Goal: Contribute content

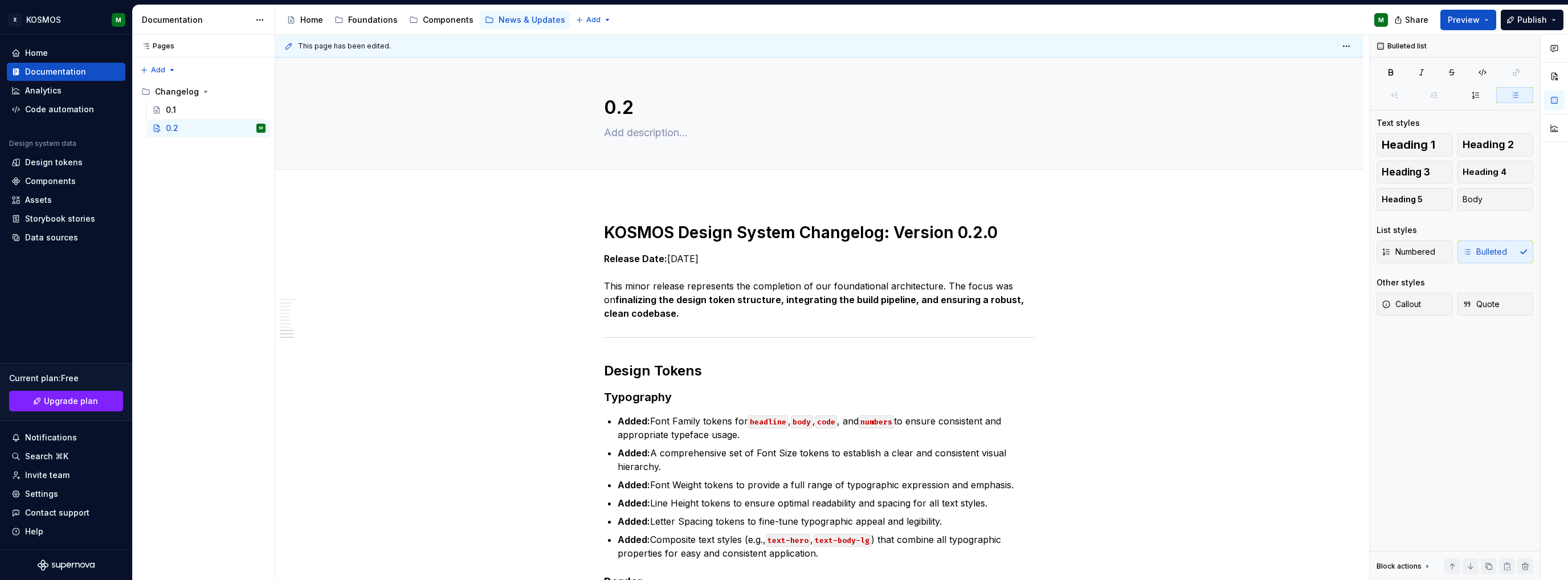
scroll to position [955, 0]
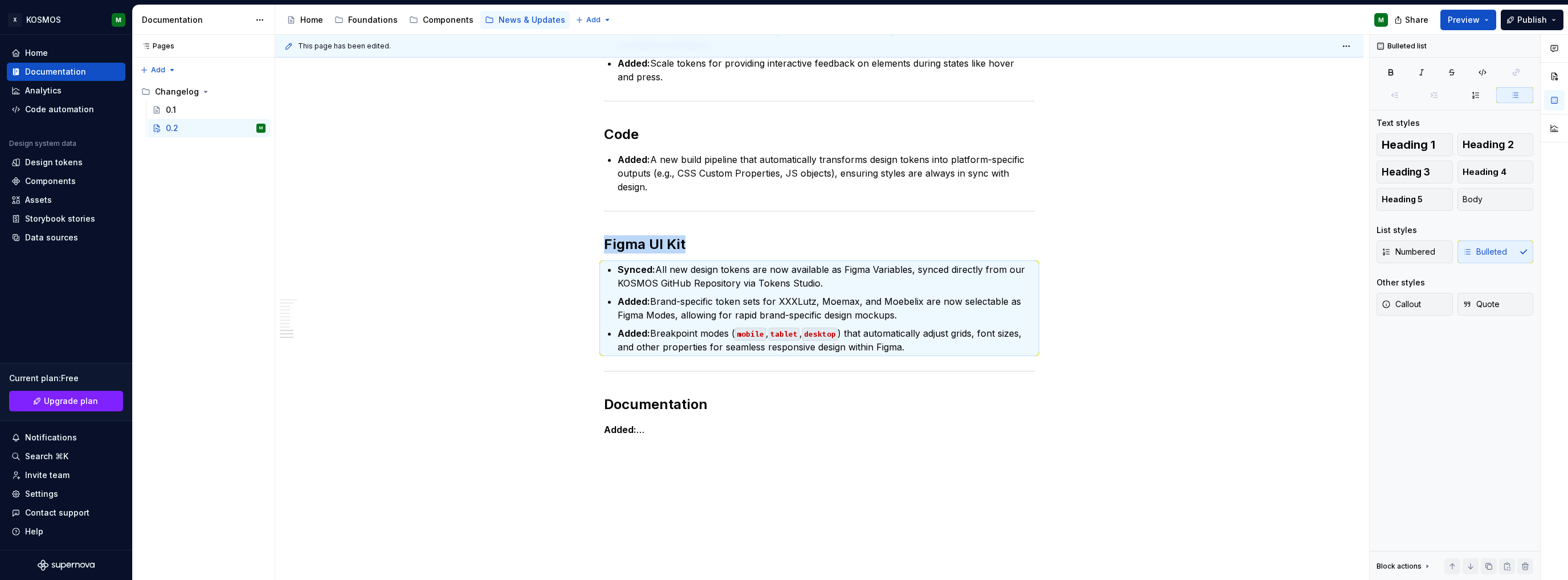
type textarea "*"
click at [631, 423] on p "Added: …" at bounding box center [819, 429] width 431 height 13
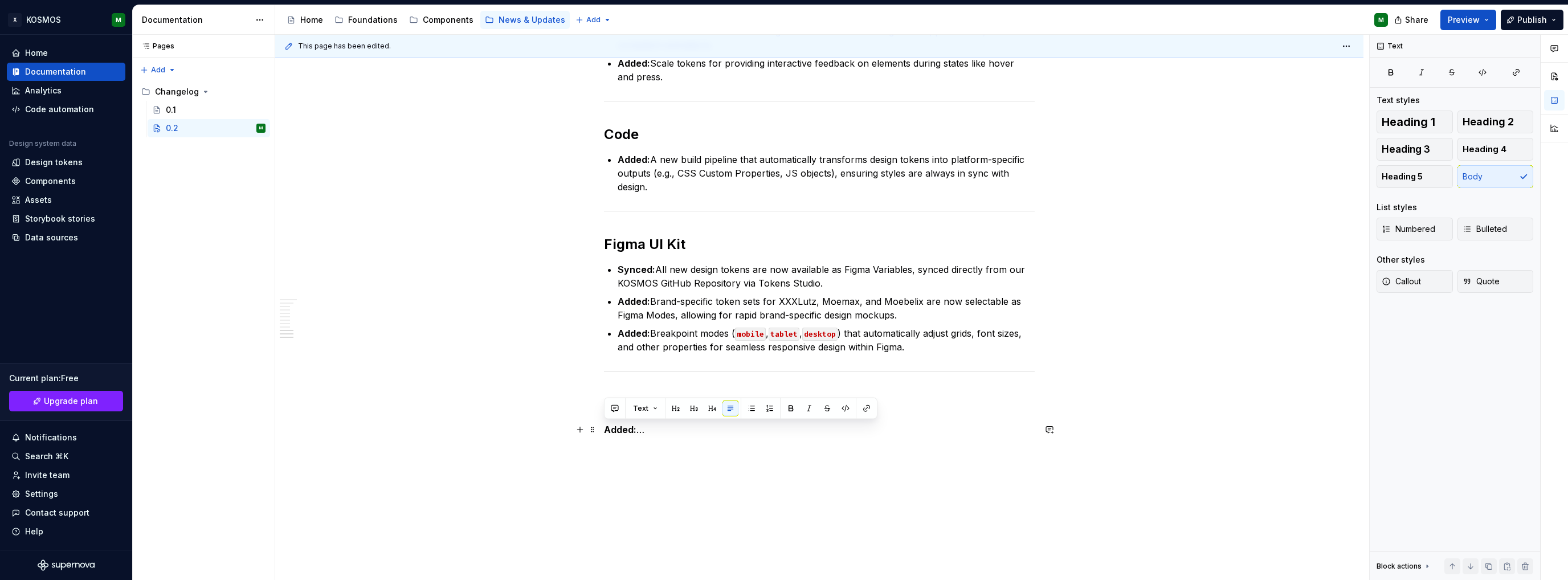
drag, startPoint x: 654, startPoint y: 434, endPoint x: 604, endPoint y: 431, distance: 50.1
click at [604, 431] on p "Added: …" at bounding box center [819, 429] width 431 height 13
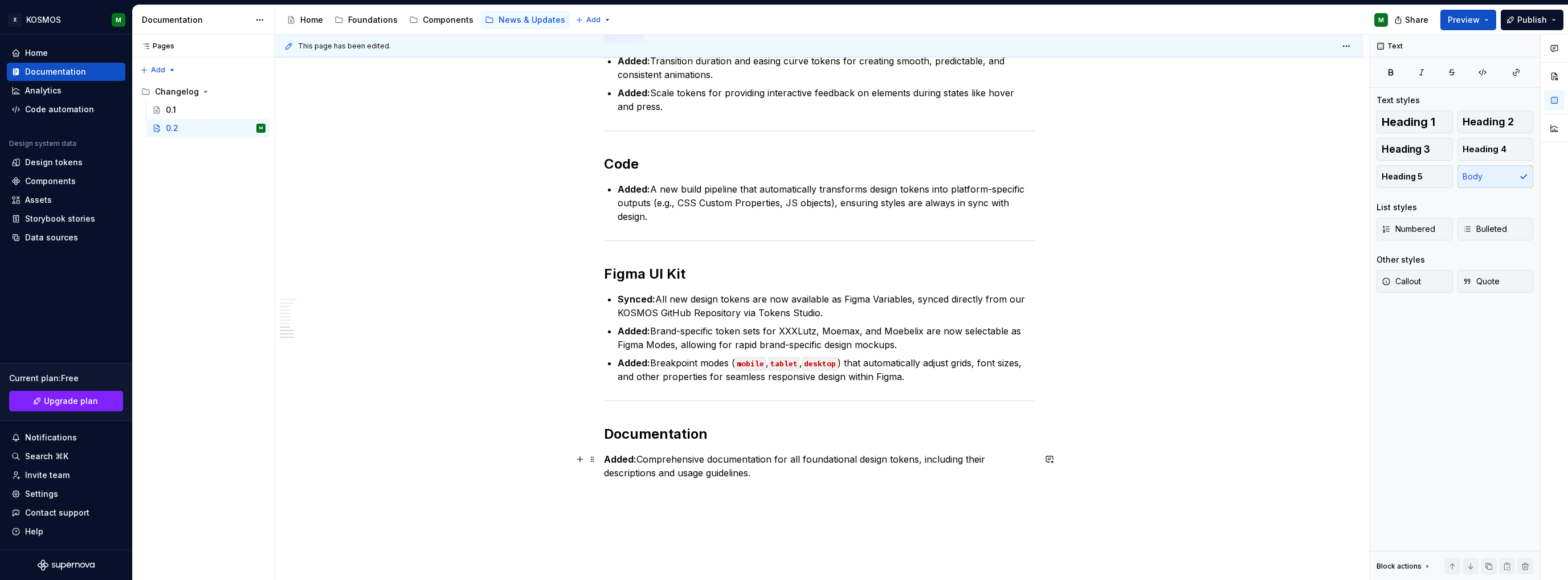
scroll to position [898, 0]
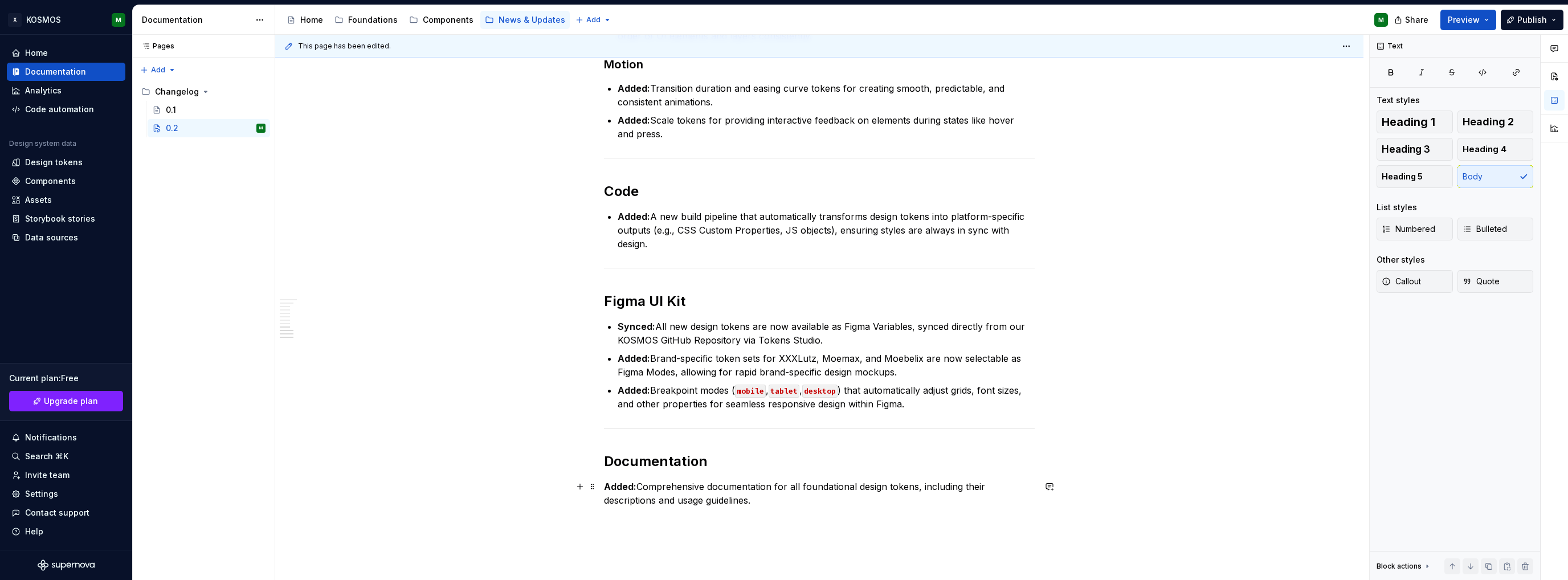
click at [602, 486] on div "KOSMOS Design System Changelog: Version 0.2.0 Release Date: [DATE] This minor r…" at bounding box center [819, 5] width 1089 height 1418
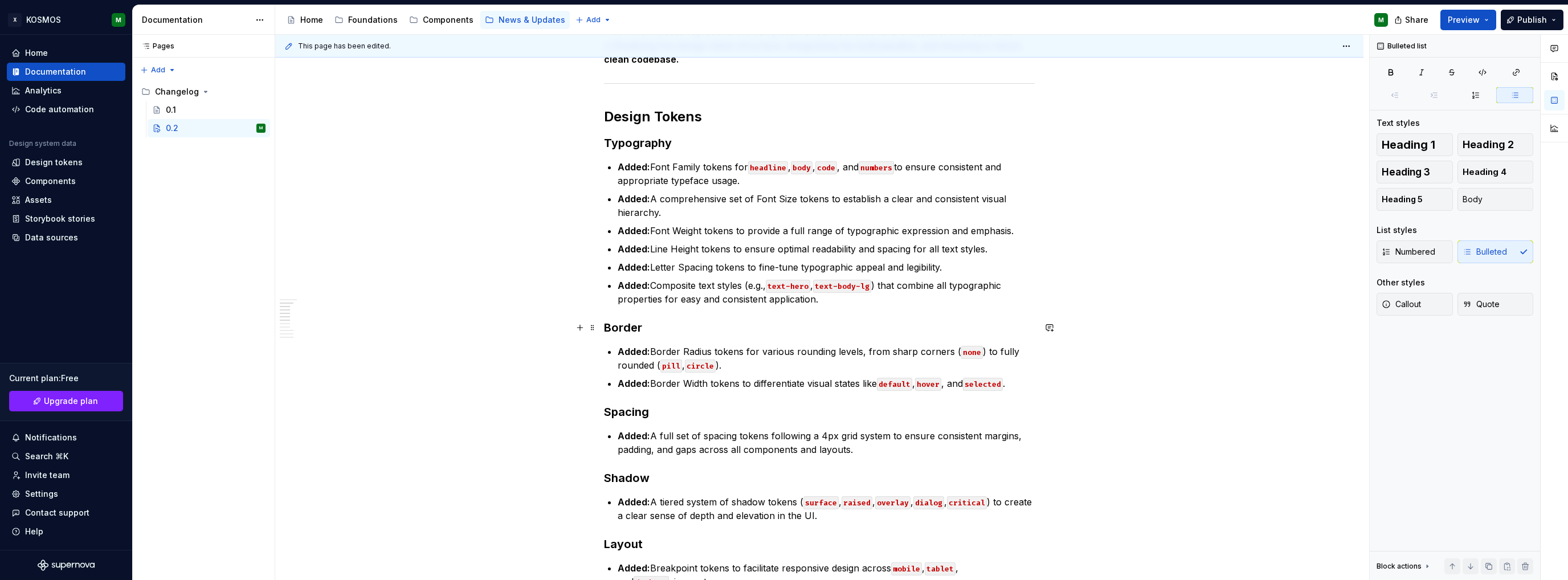
scroll to position [228, 0]
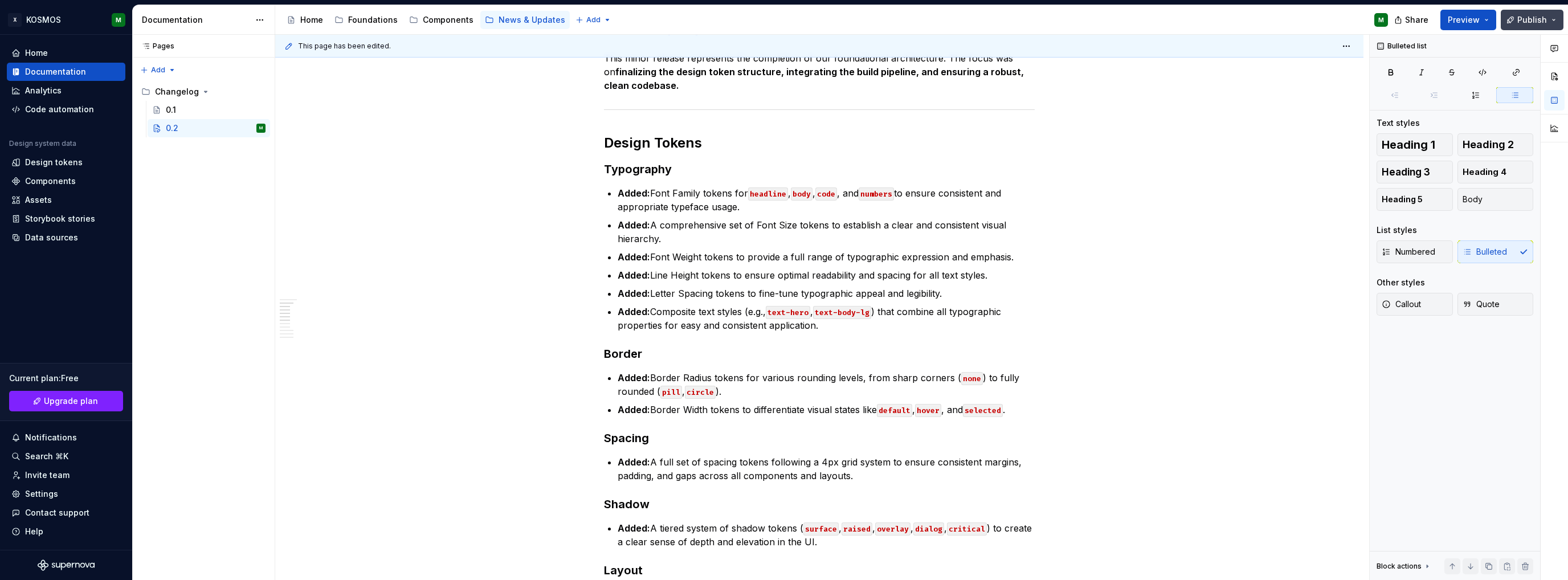
click at [1534, 23] on span "Publish" at bounding box center [1533, 20] width 30 height 12
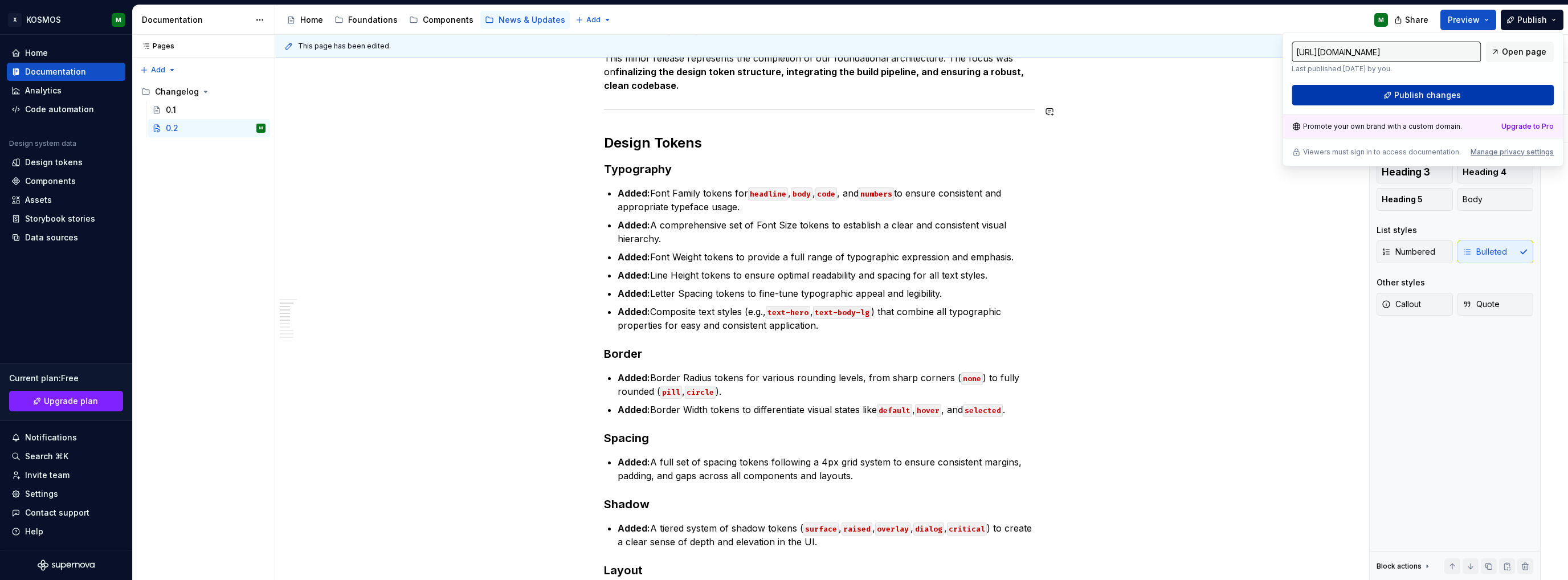
click at [1354, 94] on button "Publish changes" at bounding box center [1423, 95] width 262 height 20
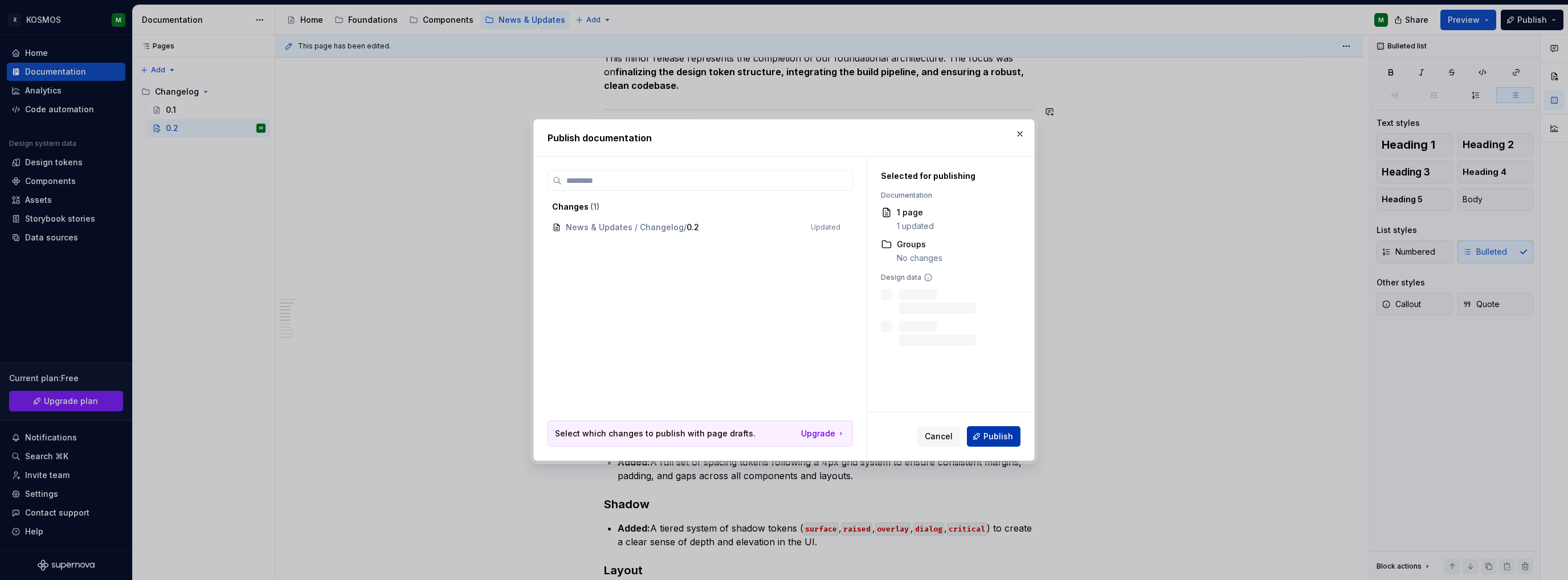
click at [988, 439] on span "Publish" at bounding box center [999, 436] width 30 height 12
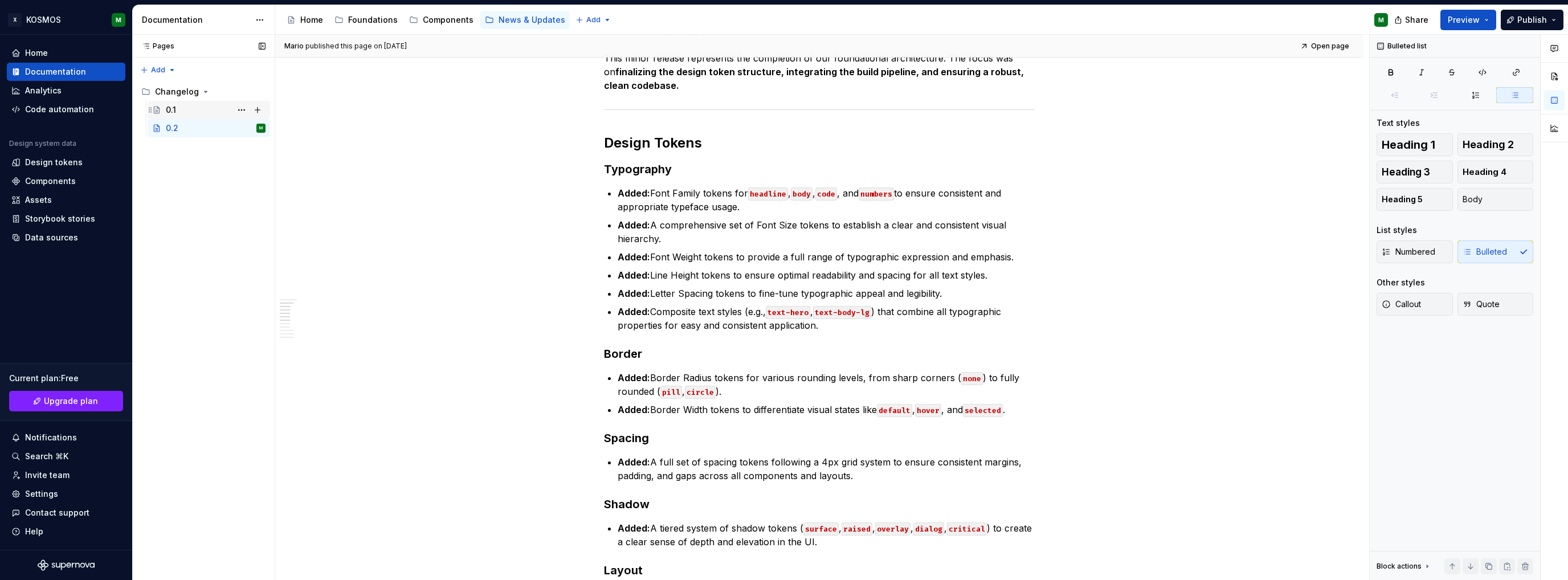
click at [199, 110] on div "0.1" at bounding box center [215, 110] width 99 height 16
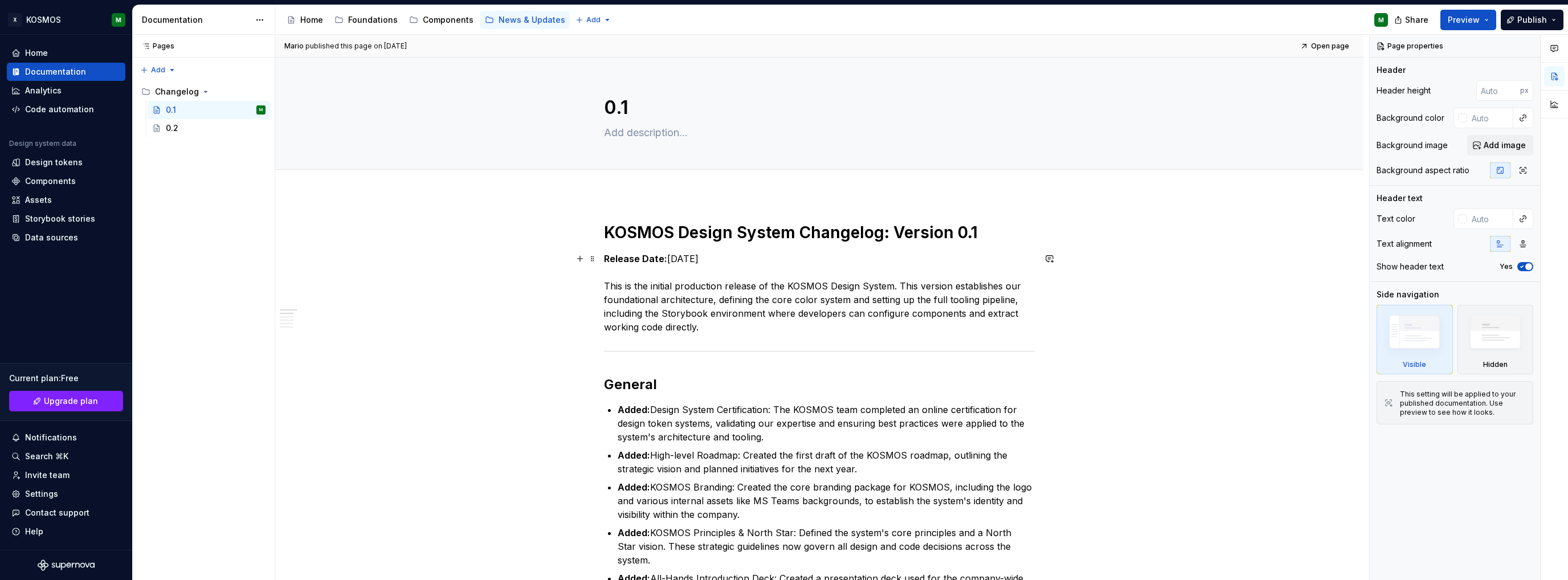
click at [704, 278] on p "Release Date: [DATE] This is the initial production release of the KOSMOS Desig…" at bounding box center [819, 293] width 431 height 82
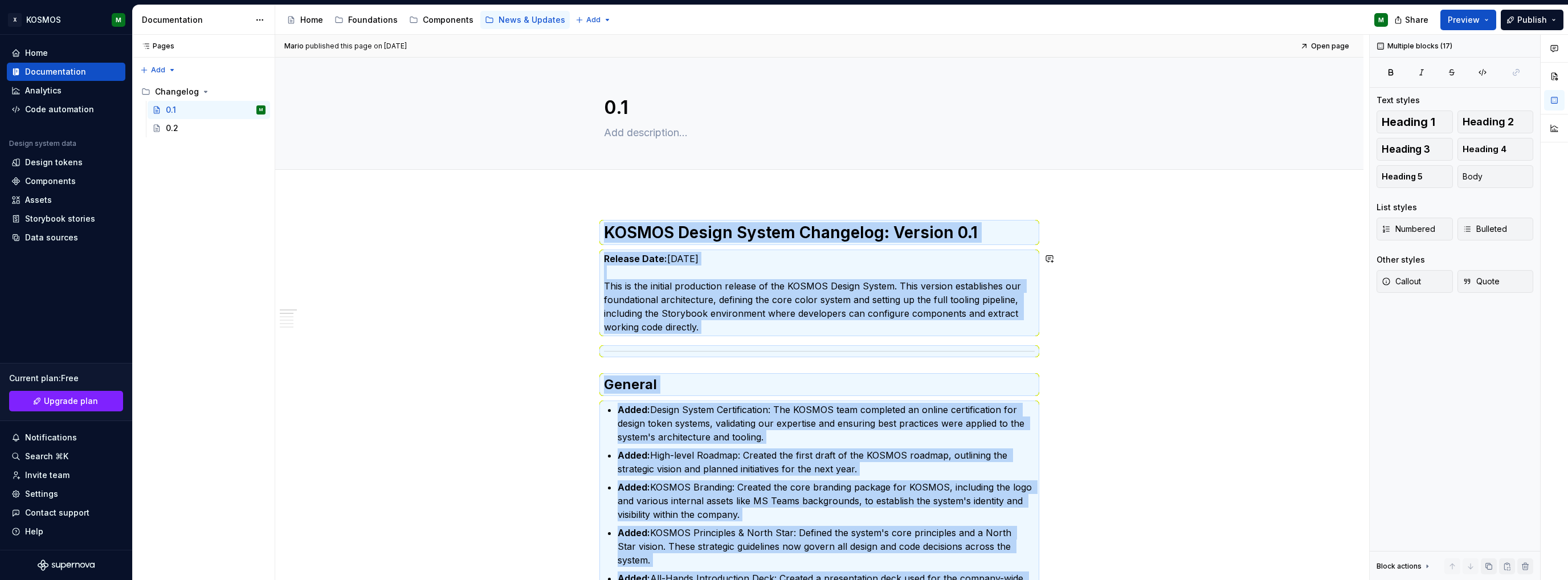
copy div "KOSMOS Design System Changelog: Version 0.1 Release Date: [DATE] This is the in…"
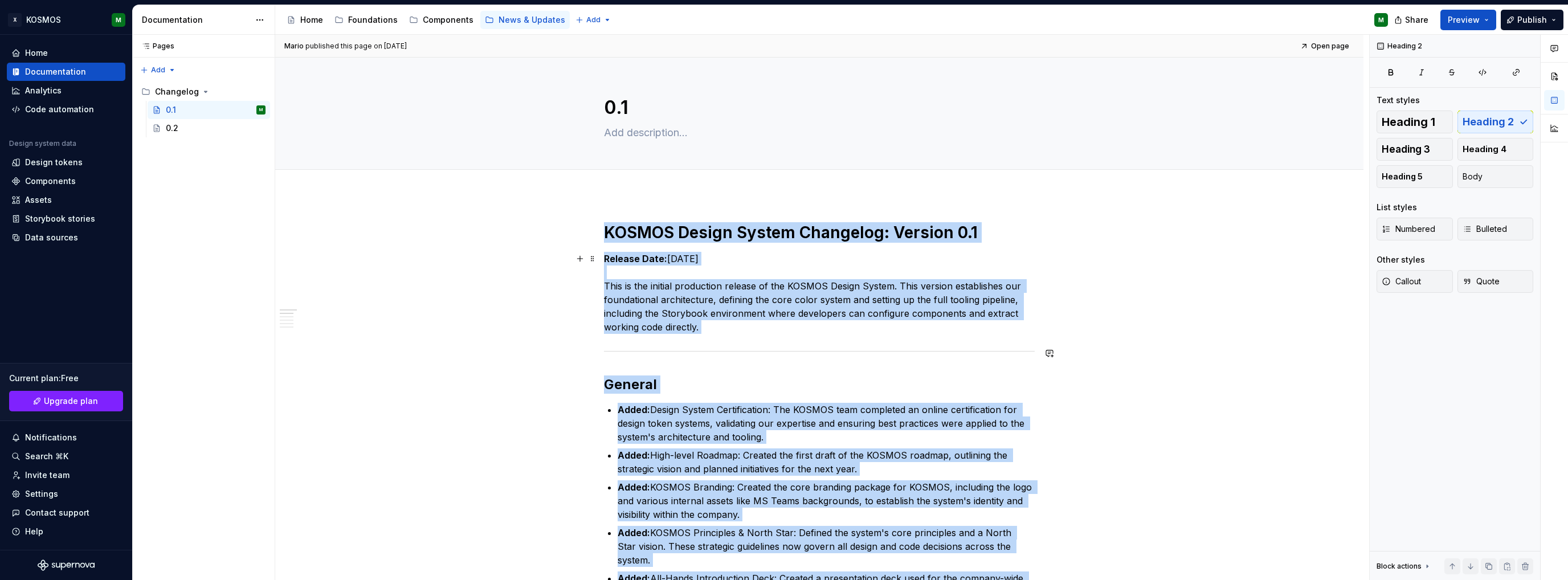
click at [678, 292] on p "Release Date: [DATE] This is the initial production release of the KOSMOS Desig…" at bounding box center [819, 293] width 431 height 82
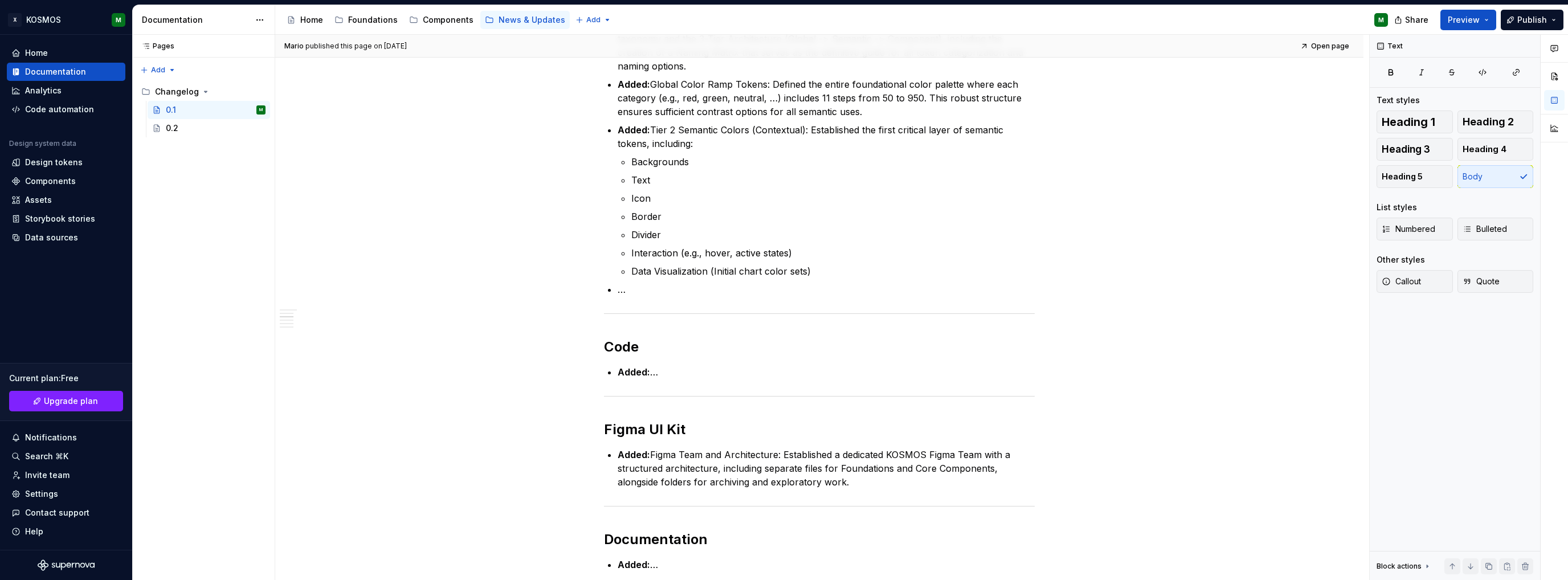
scroll to position [740, 0]
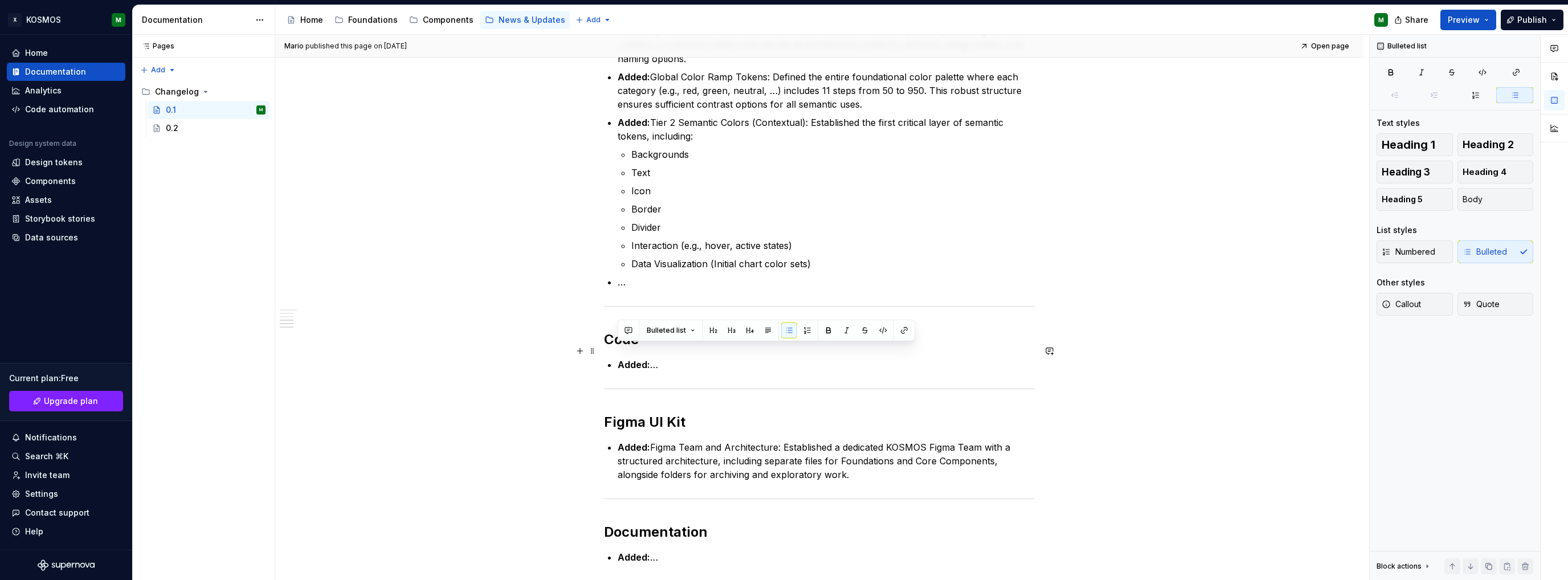
drag, startPoint x: 673, startPoint y: 354, endPoint x: 616, endPoint y: 351, distance: 57.1
click at [616, 351] on div "KOSMOS Design System Changelog: Version 0.1 Release Date: [DATE] This is the in…" at bounding box center [819, 36] width 431 height 1109
click at [695, 358] on div "KOSMOS Design System Changelog: Version 0.1 Release Date: [DATE] This is the in…" at bounding box center [819, 36] width 431 height 1109
drag, startPoint x: 668, startPoint y: 351, endPoint x: 592, endPoint y: 357, distance: 76.2
click at [604, 357] on div "KOSMOS Design System Changelog: Version 0.1 Release Date: [DATE] This is the in…" at bounding box center [819, 43] width 431 height 1123
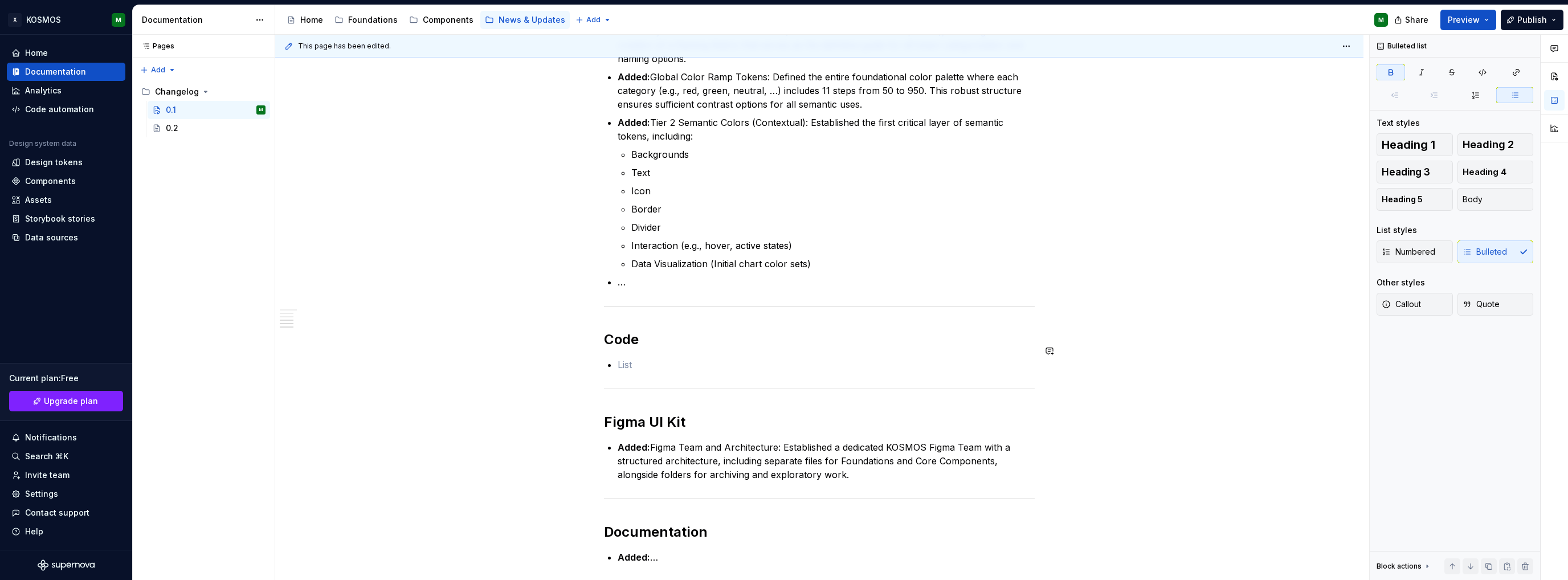
click at [647, 358] on p at bounding box center [826, 364] width 417 height 13
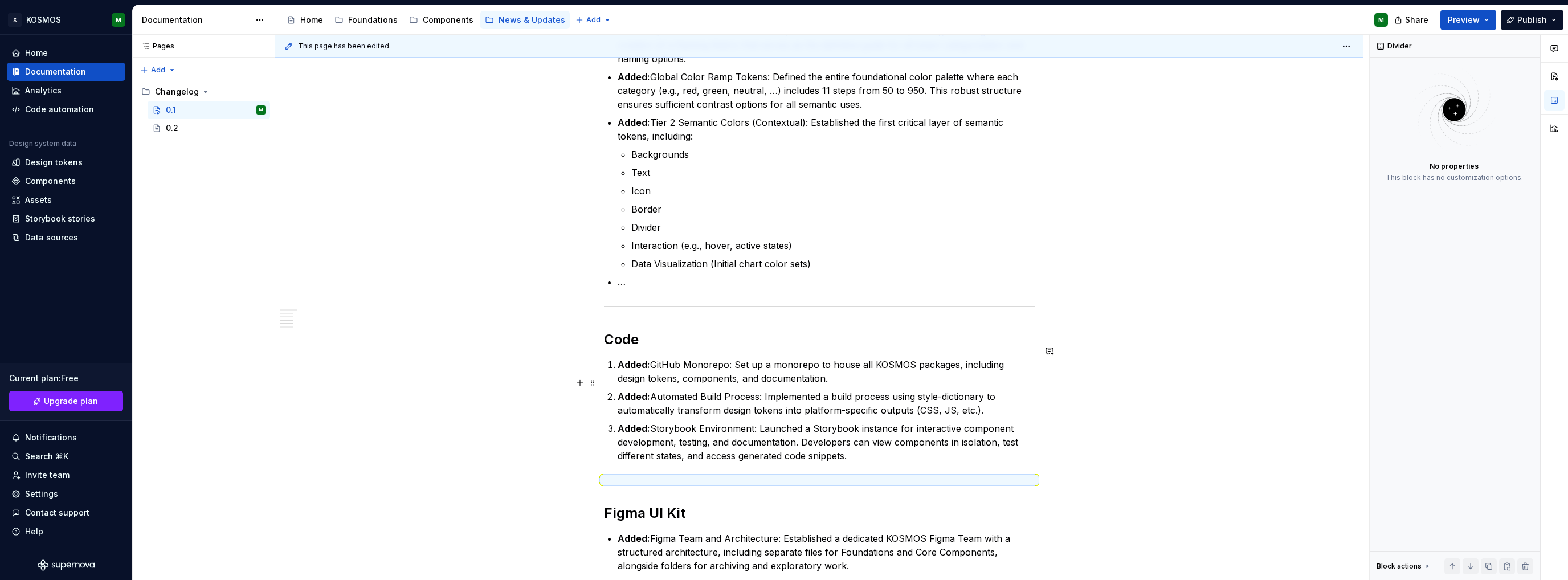
click at [853, 424] on p "Added: Storybook Environment: Launched a Storybook instance for interactive com…" at bounding box center [826, 441] width 417 height 41
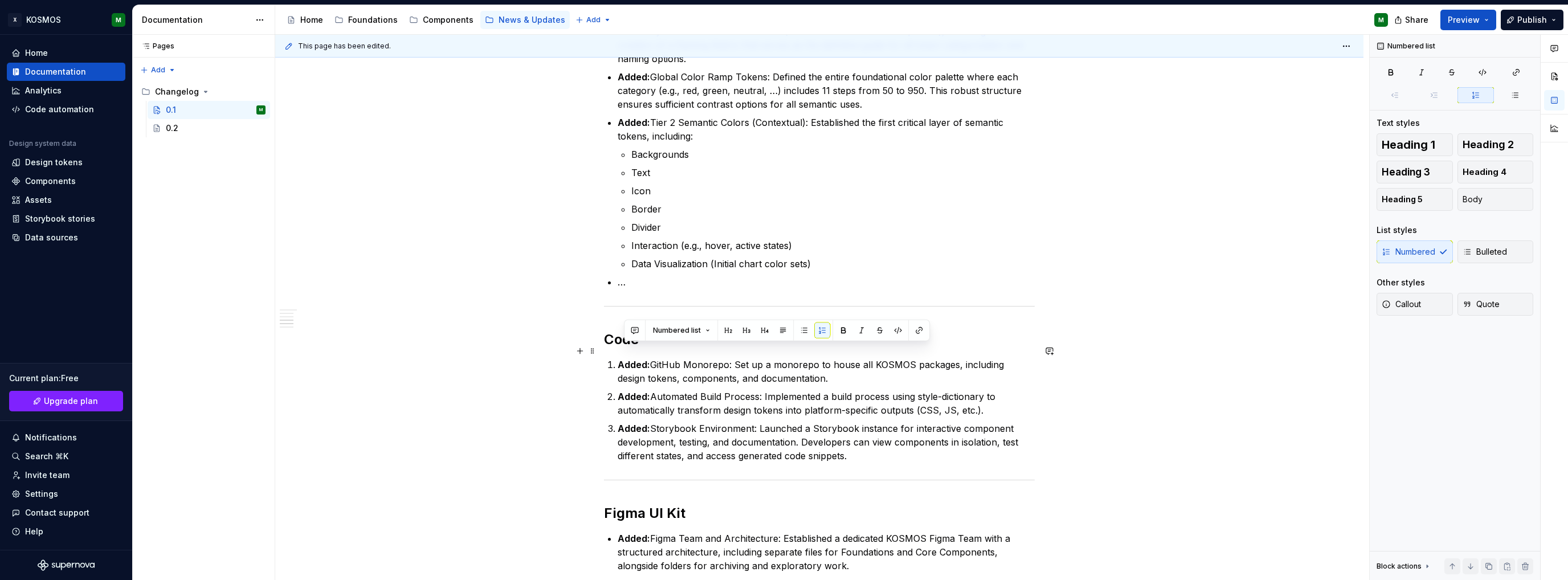
drag, startPoint x: 860, startPoint y: 438, endPoint x: 621, endPoint y: 351, distance: 254.3
click at [621, 358] on ol "Added: GitHub Monorepo: Set up a monorepo to house all KOSMOS packages, includi…" at bounding box center [826, 410] width 417 height 105
click at [618, 358] on li "Added: GitHub Monorepo: Set up a monorepo to house all KOSMOS packages, includi…" at bounding box center [826, 371] width 417 height 27
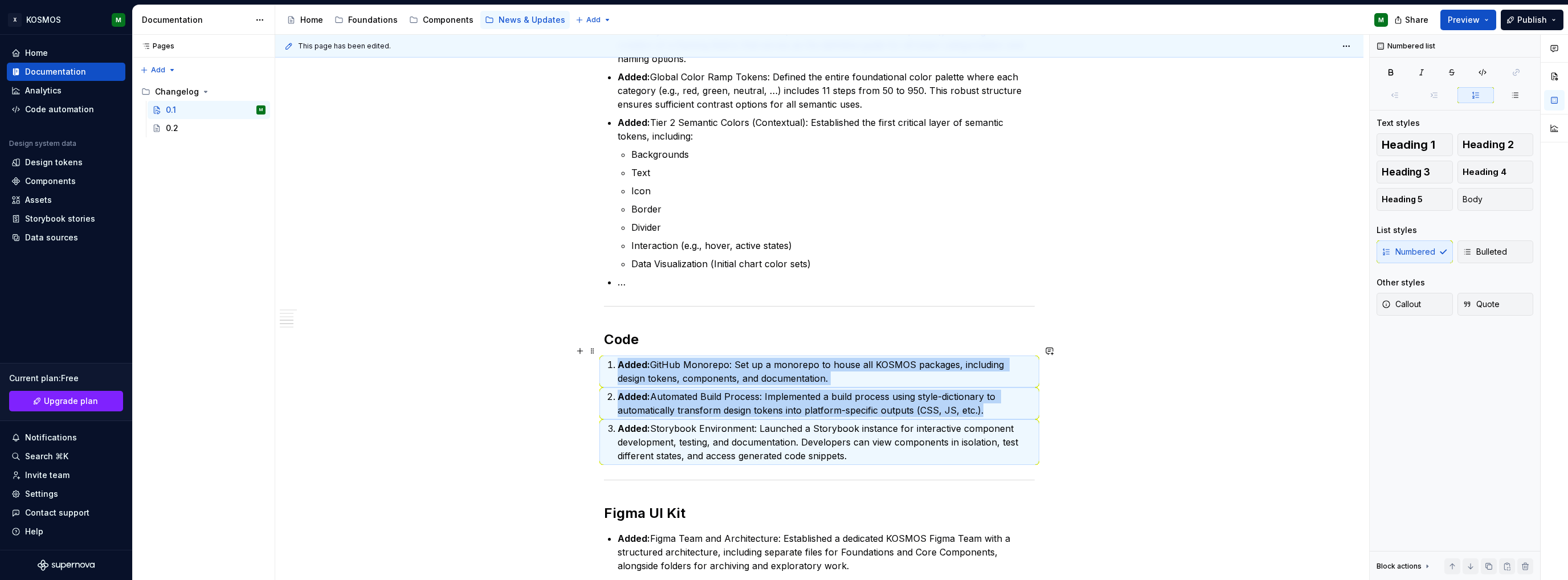
click at [732, 367] on p "Added: GitHub Monorepo: Set up a monorepo to house all KOSMOS packages, includi…" at bounding box center [826, 371] width 417 height 27
click at [844, 434] on p "Added: Storybook Environment: Launched a Storybook instance for interactive com…" at bounding box center [826, 441] width 417 height 41
click at [1115, 440] on div "KOSMOS Design System Changelog: Version 0.1 Release Date: [DATE] This is the in…" at bounding box center [819, 162] width 1089 height 1415
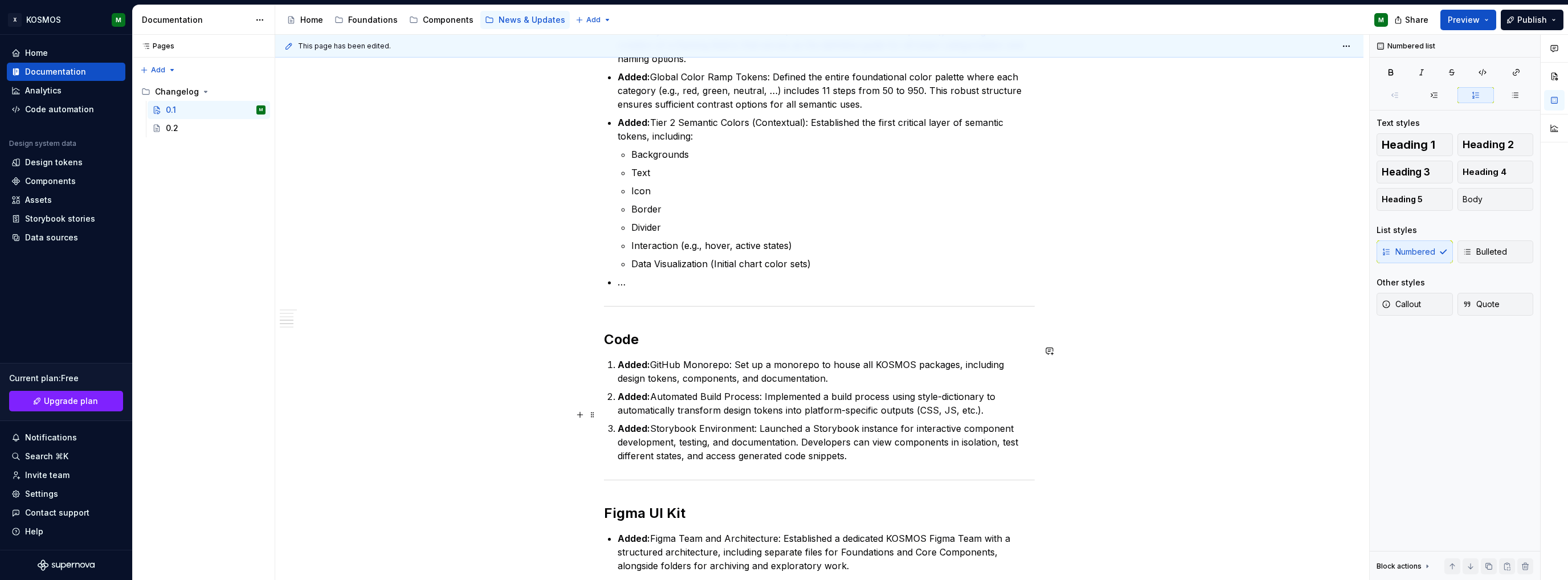
click at [977, 424] on p "Added: Storybook Environment: Launched a Storybook instance for interactive com…" at bounding box center [826, 441] width 417 height 41
drag, startPoint x: 873, startPoint y: 446, endPoint x: 602, endPoint y: 354, distance: 286.2
click at [602, 354] on div "KOSMOS Design System Changelog: Version 0.1 Release Date: [DATE] This is the in…" at bounding box center [819, 162] width 1089 height 1415
drag, startPoint x: 797, startPoint y: 330, endPoint x: 813, endPoint y: 354, distance: 28.8
click at [797, 331] on button "button" at bounding box center [798, 330] width 16 height 16
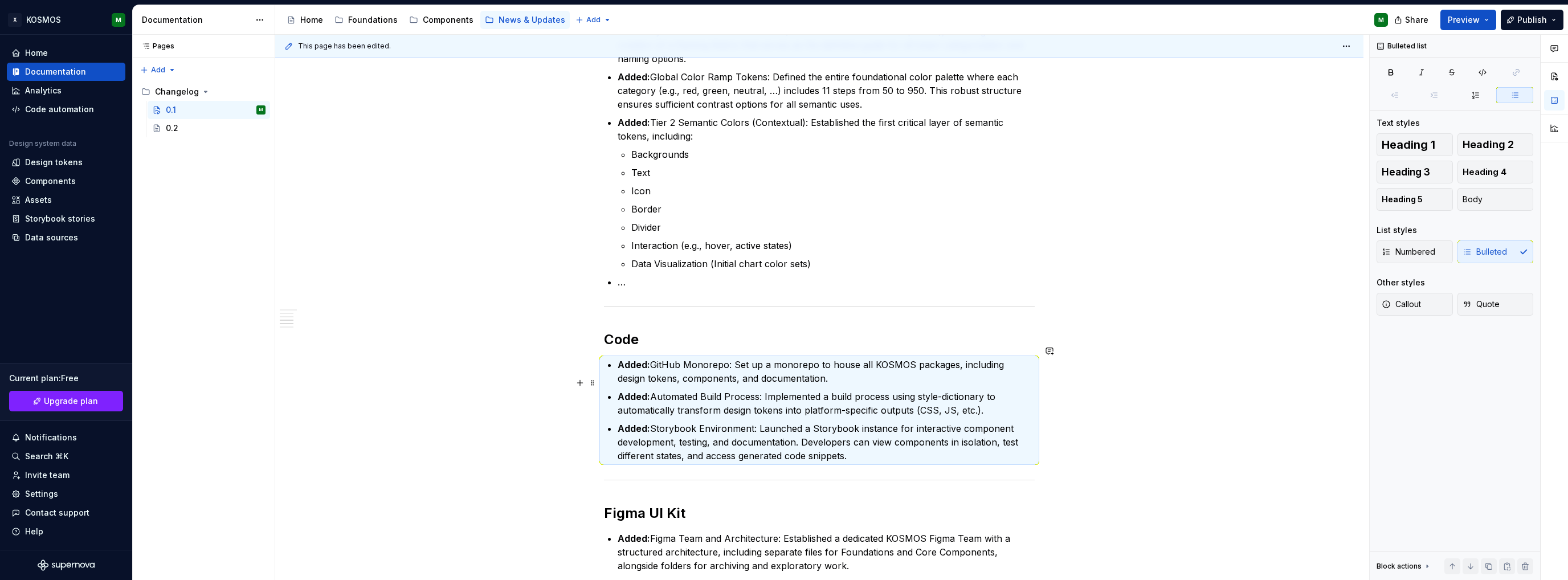
click at [813, 373] on ul "Added: GitHub Monorepo: Set up a monorepo to house all KOSMOS packages, includi…" at bounding box center [826, 410] width 417 height 105
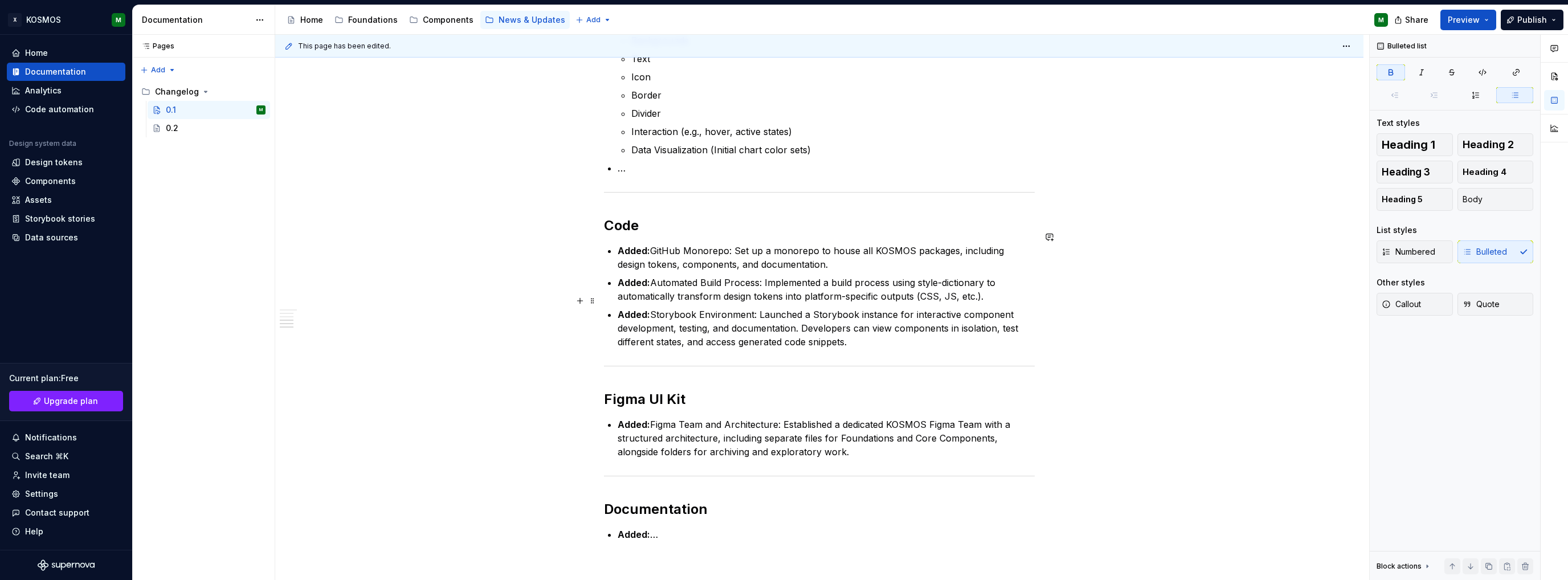
scroll to position [1016, 0]
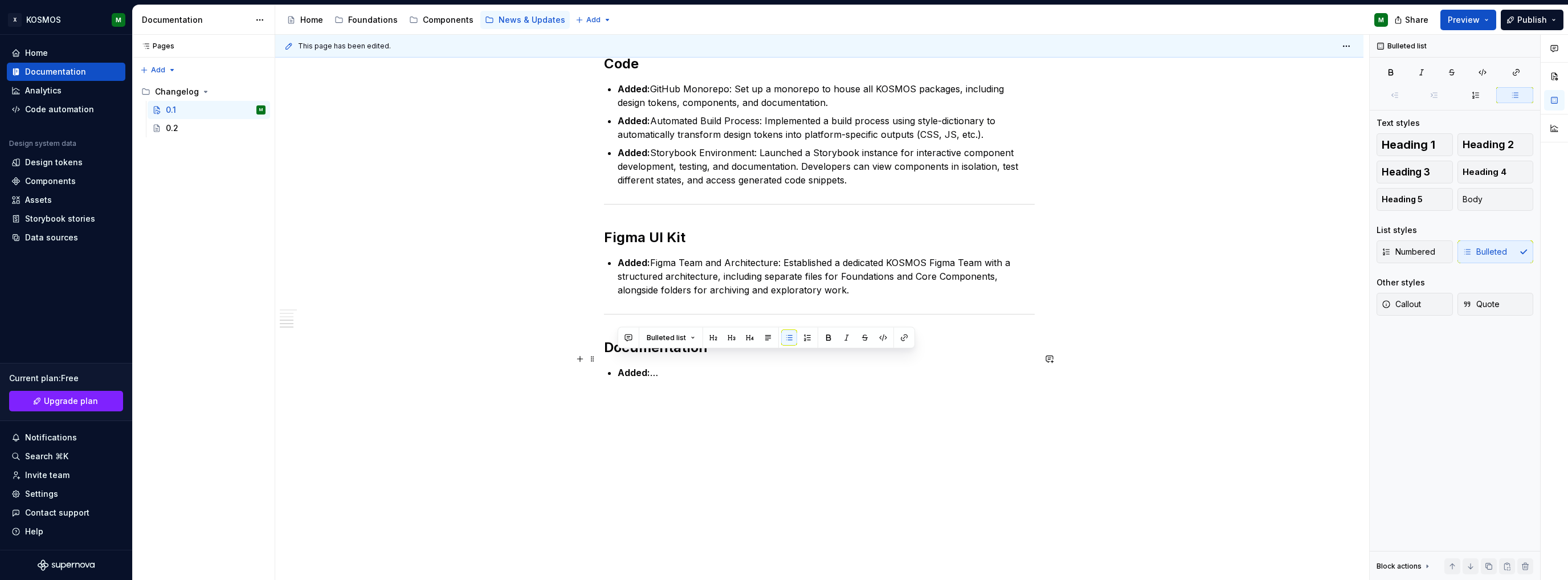
drag, startPoint x: 683, startPoint y: 365, endPoint x: 618, endPoint y: 355, distance: 65.8
click at [618, 366] on p "Added: …" at bounding box center [826, 372] width 417 height 13
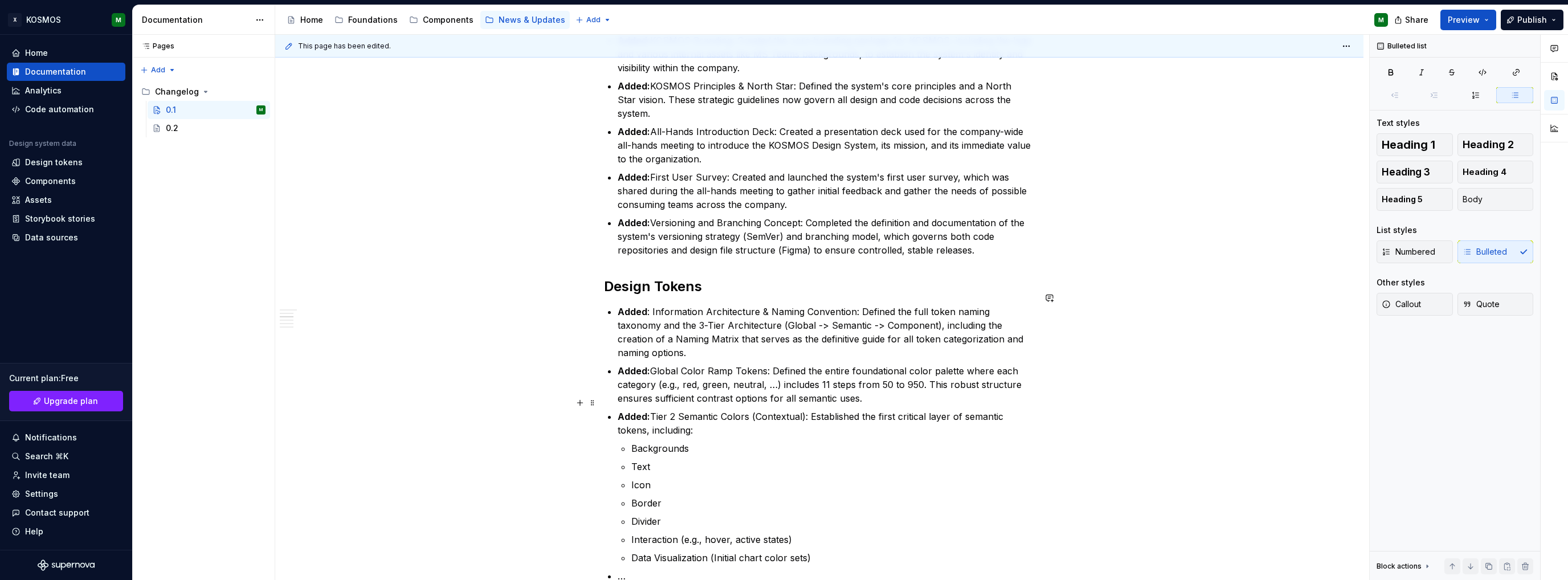
scroll to position [618, 0]
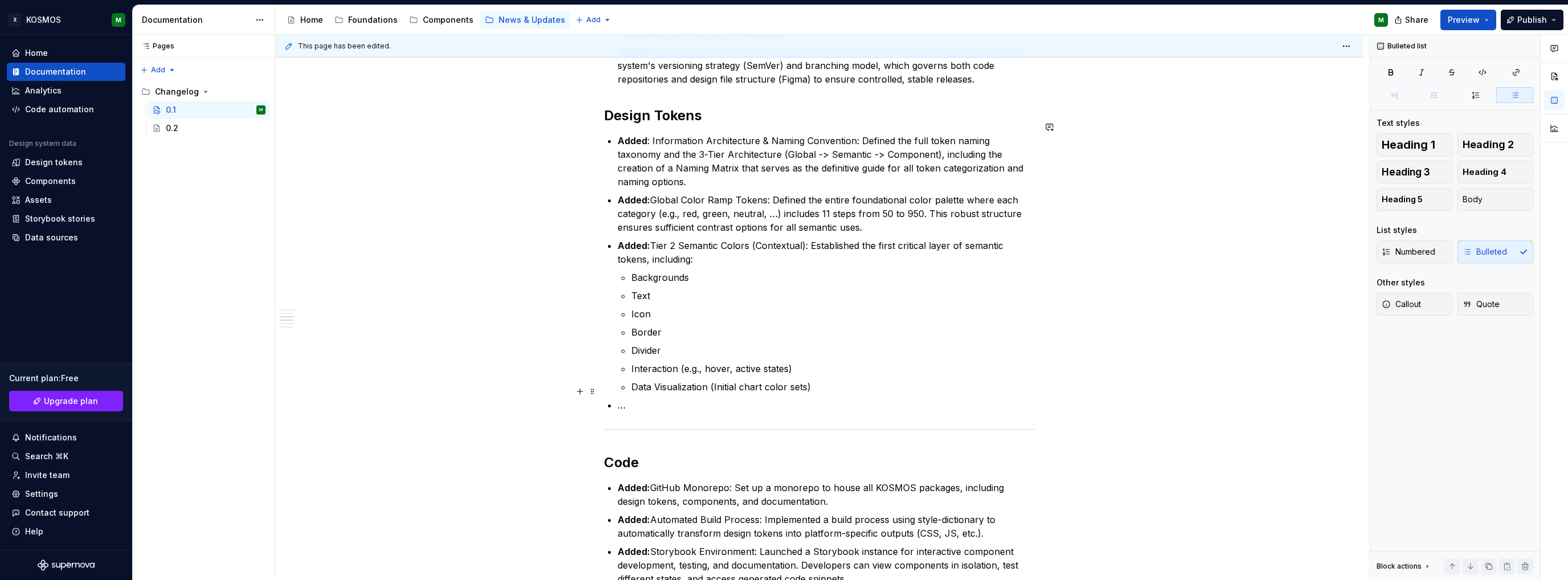
click at [633, 398] on p "…" at bounding box center [826, 405] width 417 height 13
drag, startPoint x: 631, startPoint y: 389, endPoint x: 605, endPoint y: 389, distance: 26.0
click at [605, 389] on div "KOSMOS Design System Changelog: Version 0.1 Release Date: [DATE] This is the in…" at bounding box center [819, 211] width 431 height 1214
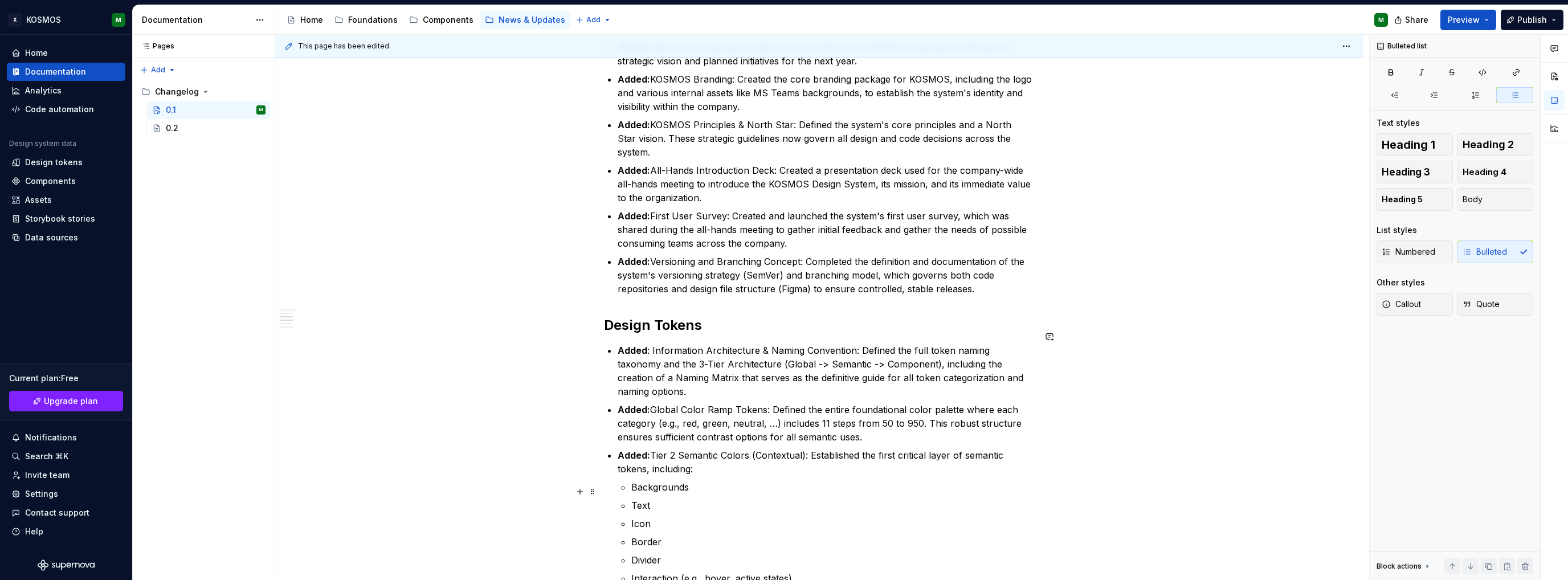
scroll to position [276, 0]
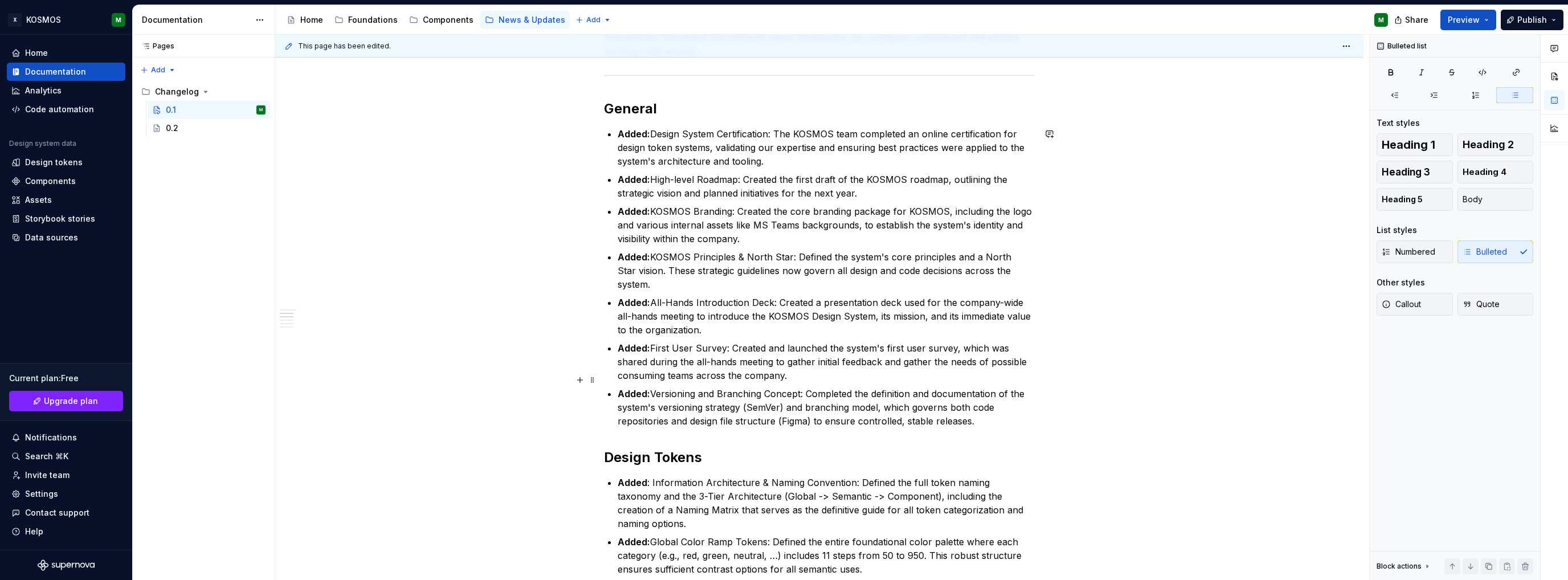
click at [998, 410] on p "Added: Versioning and Branching Concept: Completed the definition and documenta…" at bounding box center [826, 407] width 417 height 41
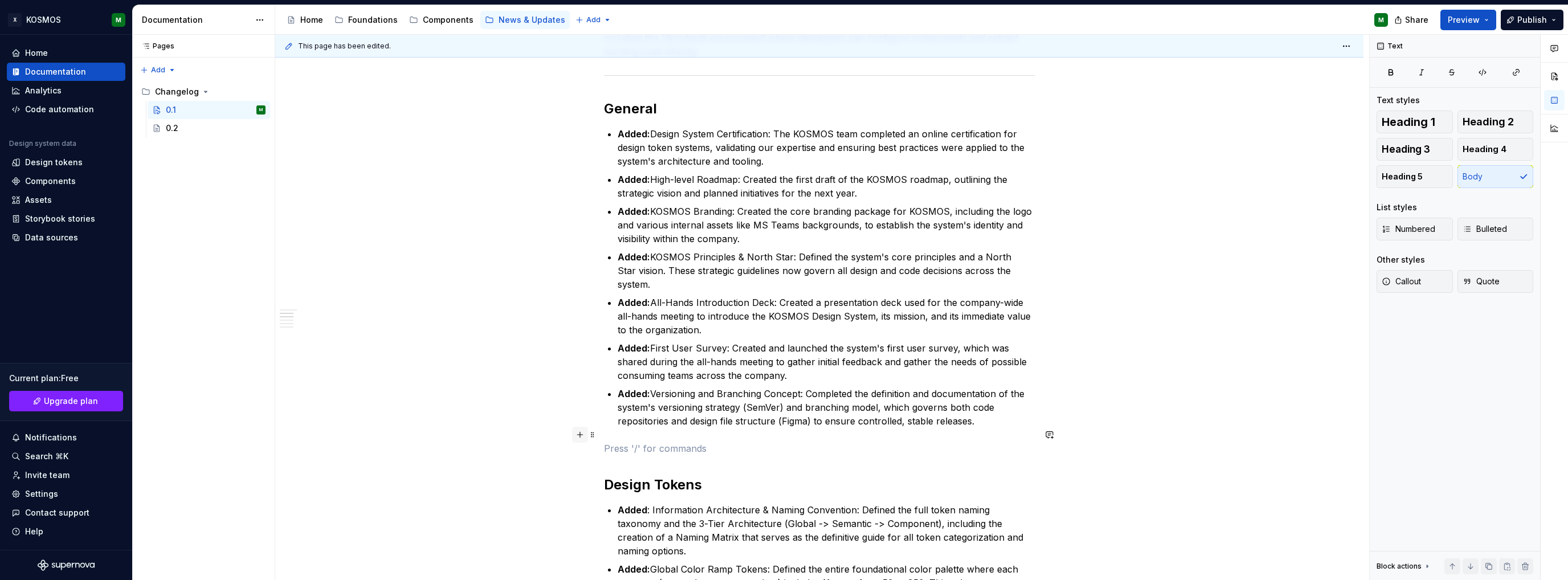
click at [576, 429] on button "button" at bounding box center [580, 434] width 16 height 16
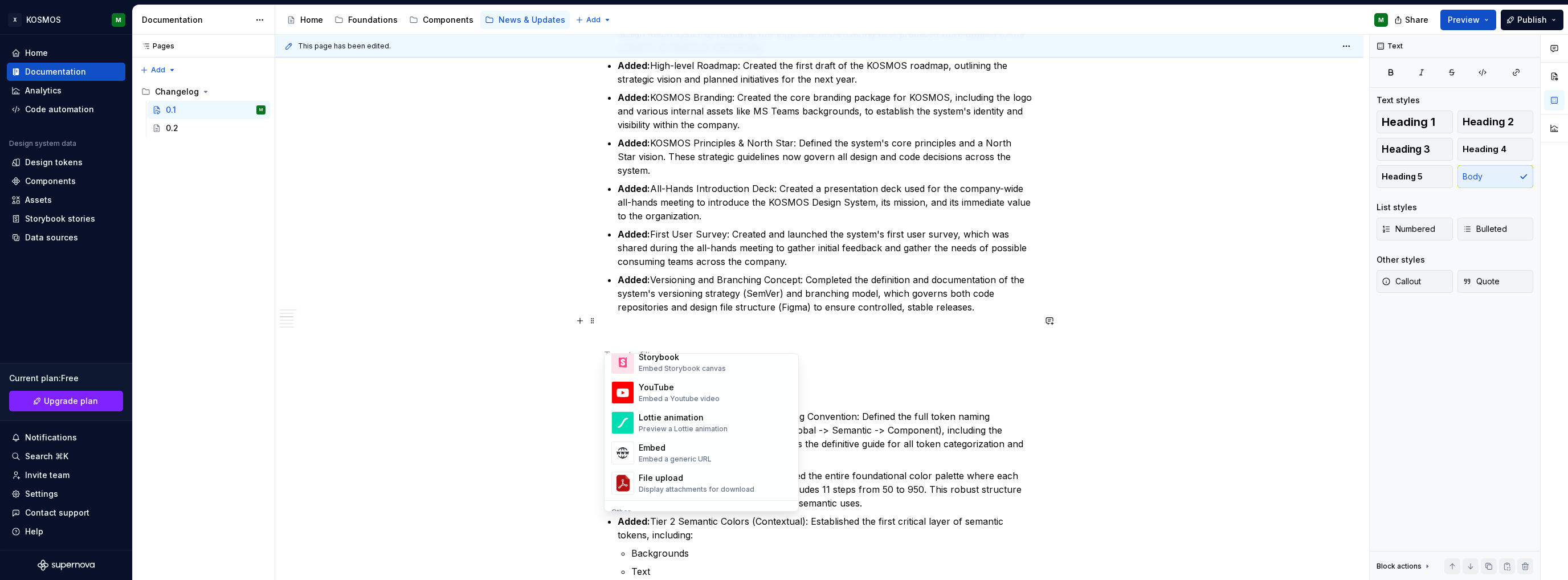
scroll to position [428, 0]
click at [659, 332] on div "Divider" at bounding box center [667, 326] width 57 height 12
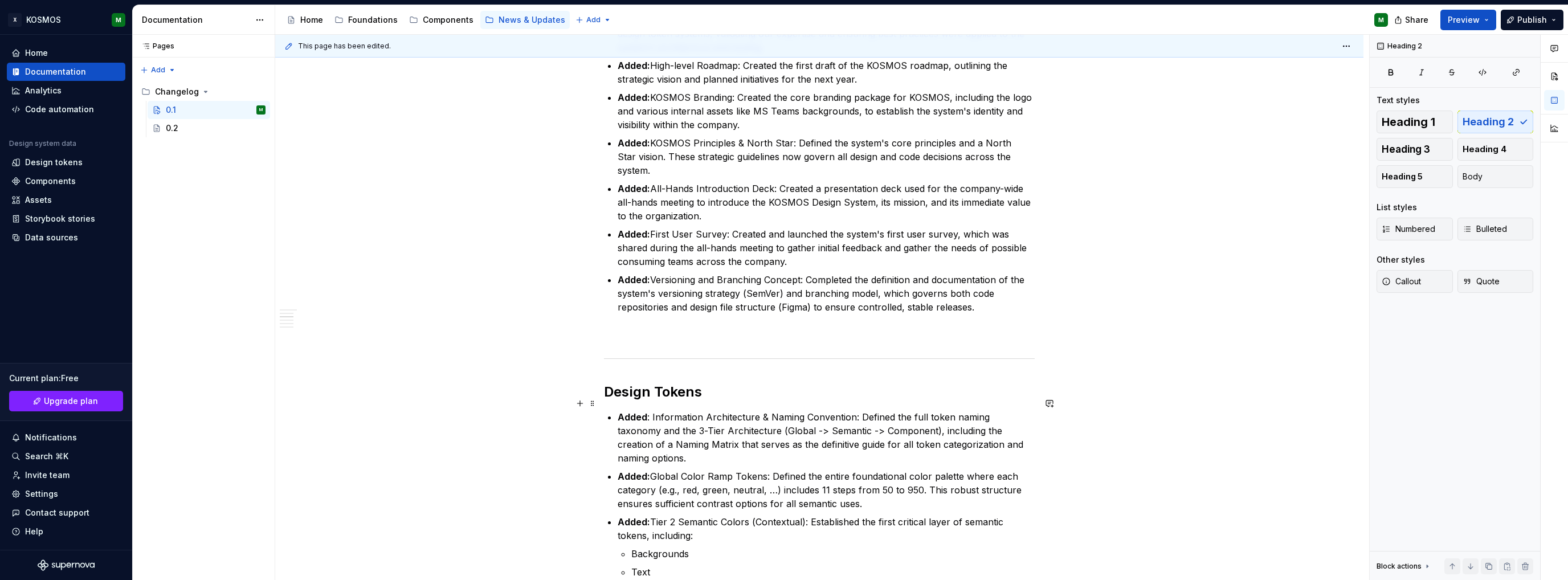
scroll to position [503, 0]
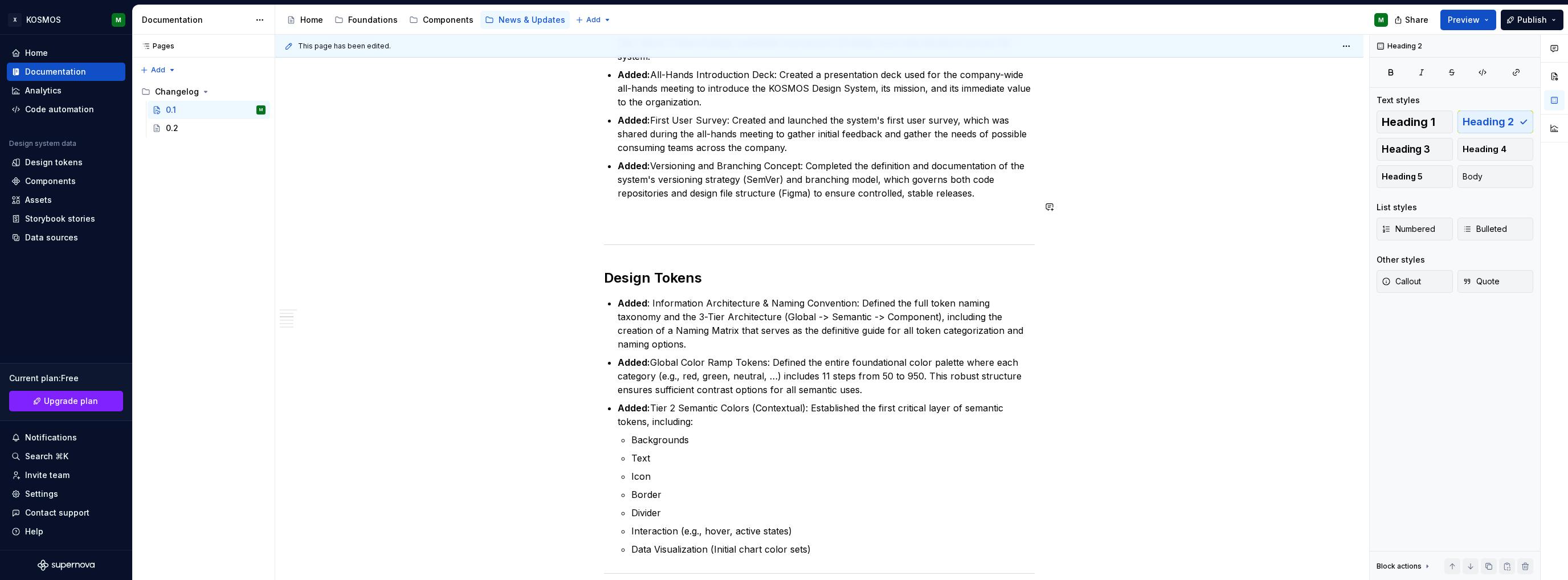
click at [638, 196] on div "KOSMOS Design System Changelog: Version 0.1 Release Date: [DATE] This is the in…" at bounding box center [819, 341] width 431 height 1245
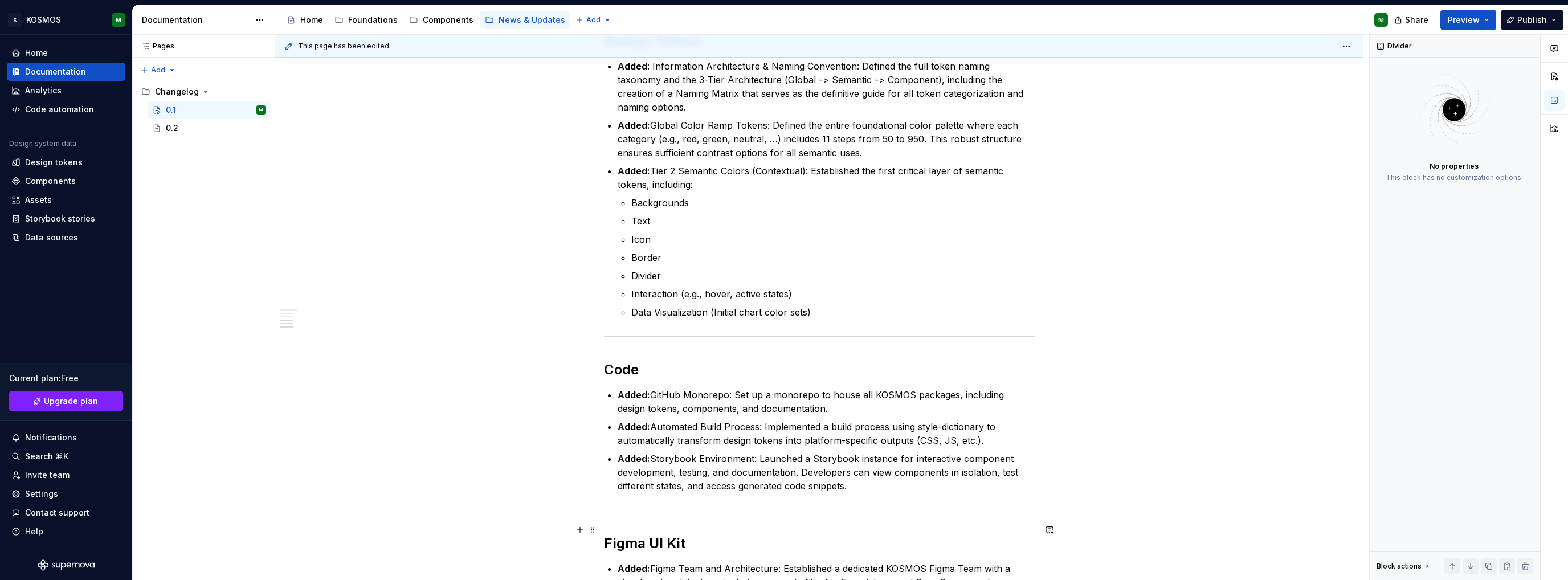
scroll to position [902, 0]
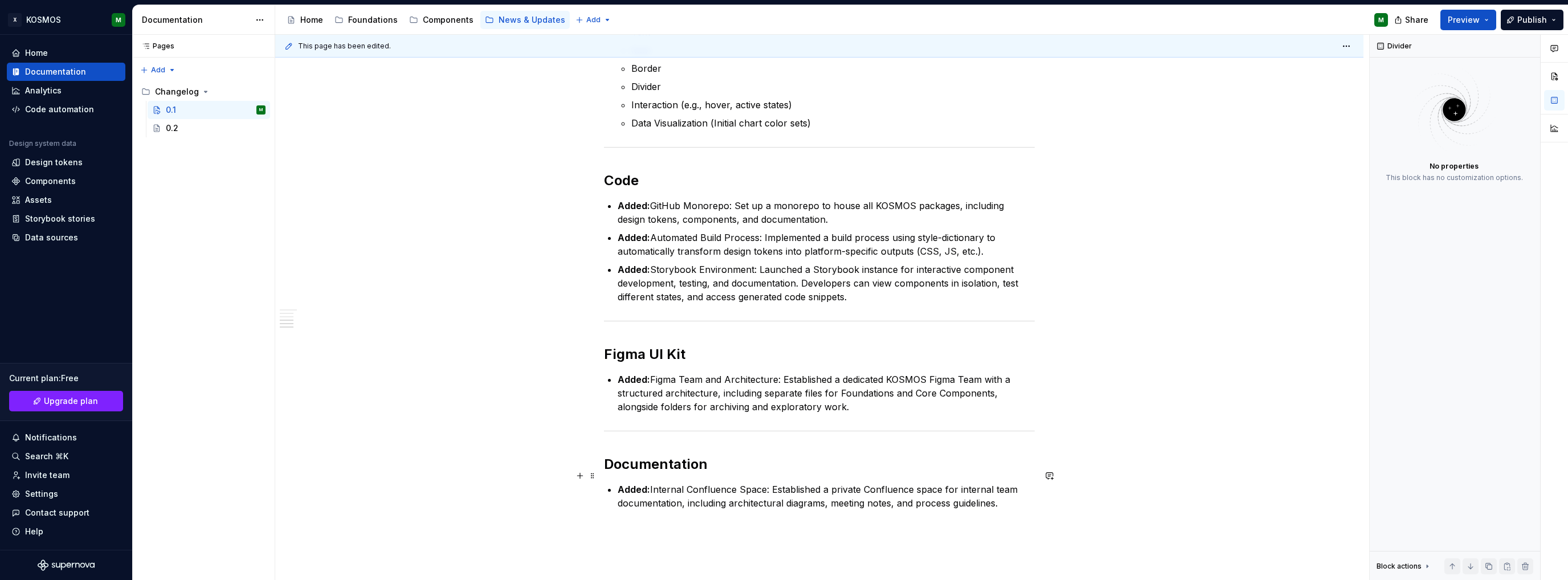
click at [1018, 484] on p "Added: Internal Confluence Space: Established a private Confluence space for in…" at bounding box center [826, 495] width 417 height 27
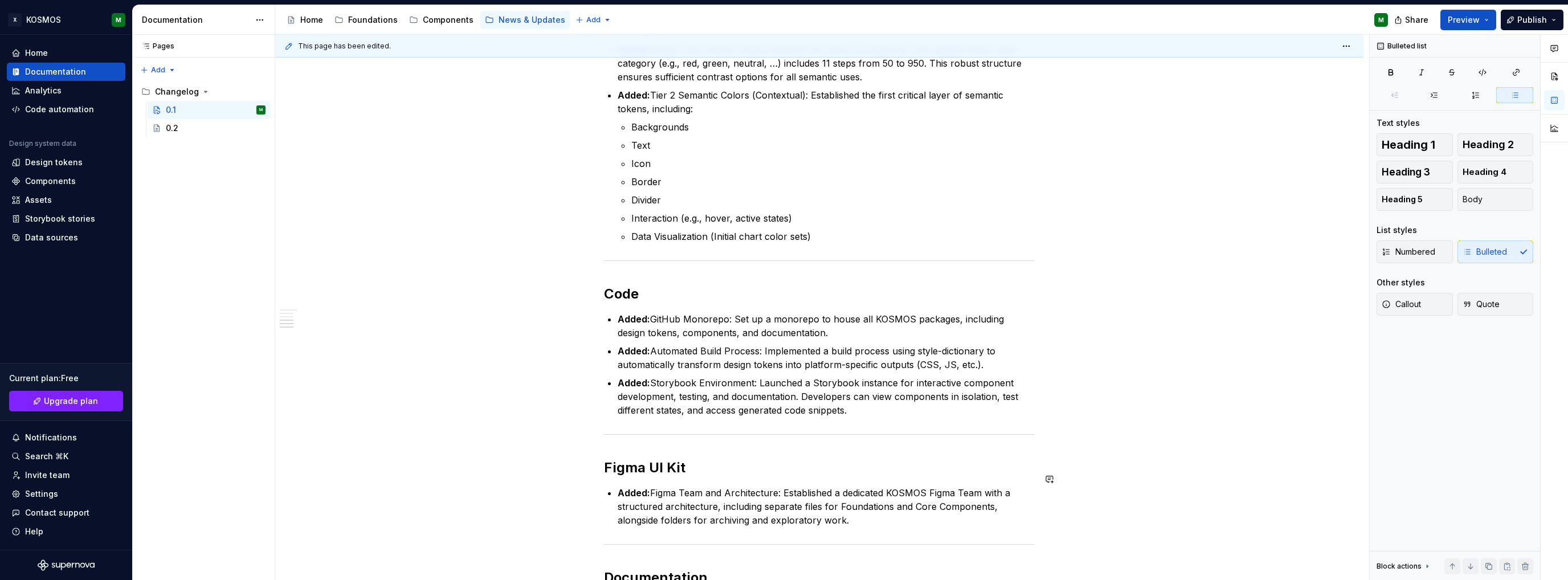
scroll to position [788, 0]
drag, startPoint x: 676, startPoint y: 375, endPoint x: 654, endPoint y: 372, distance: 22.2
click at [654, 376] on p "Added: Storybook Environment: Launched a Storybook instance for interactive com…" at bounding box center [826, 397] width 417 height 41
click at [1534, 18] on span "Publish" at bounding box center [1533, 20] width 30 height 12
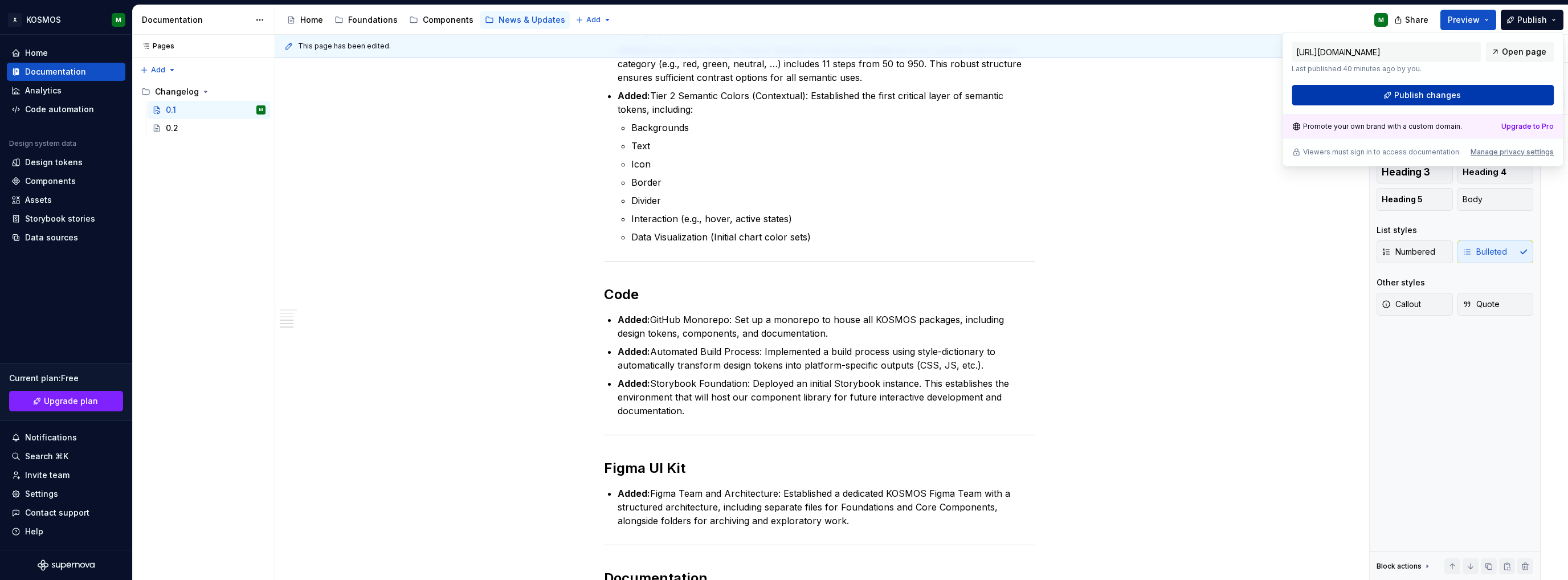
click at [1445, 89] on span "Publish changes" at bounding box center [1428, 95] width 67 height 12
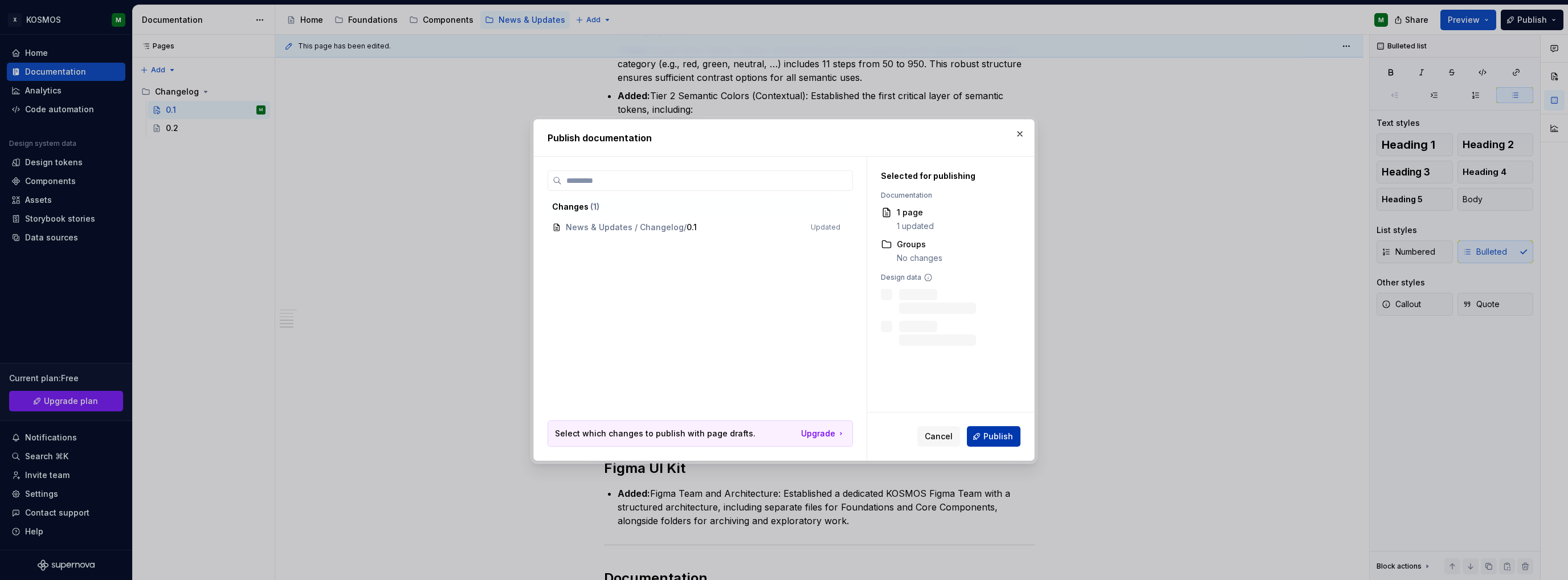
click at [1007, 432] on span "Publish" at bounding box center [999, 436] width 30 height 12
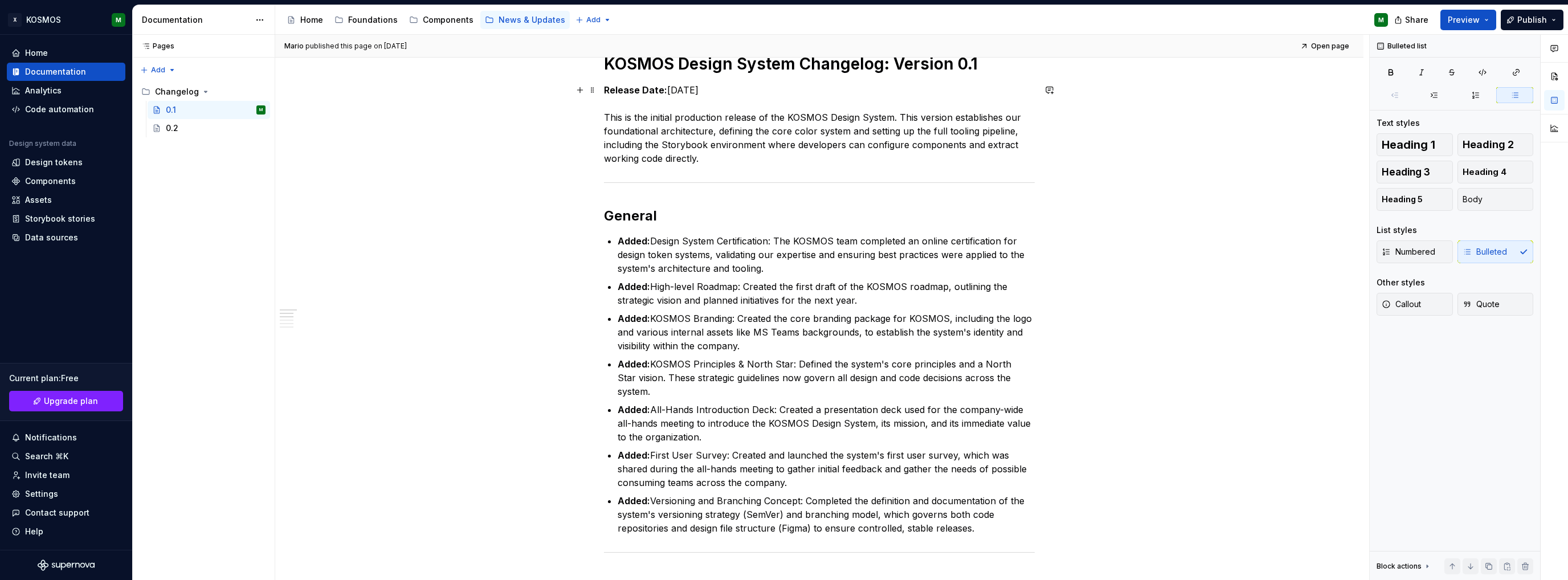
scroll to position [171, 0]
click at [179, 124] on div "0.2" at bounding box center [215, 128] width 99 height 16
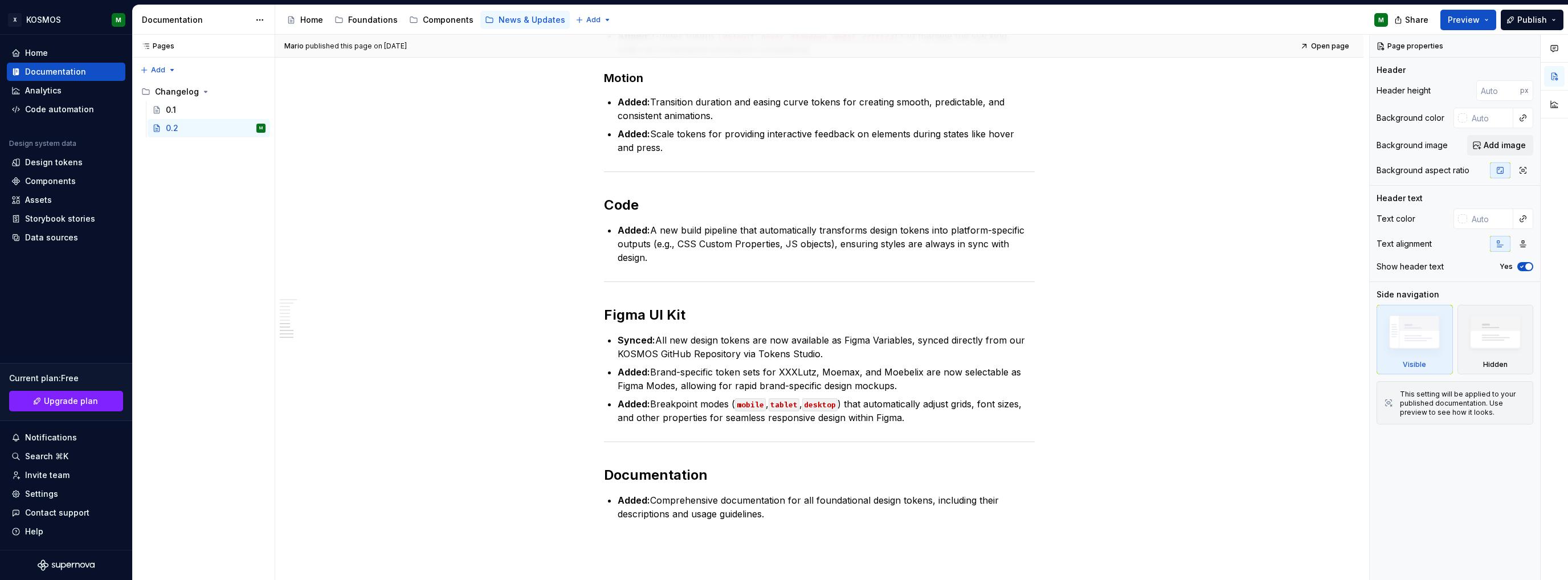
scroll to position [1039, 0]
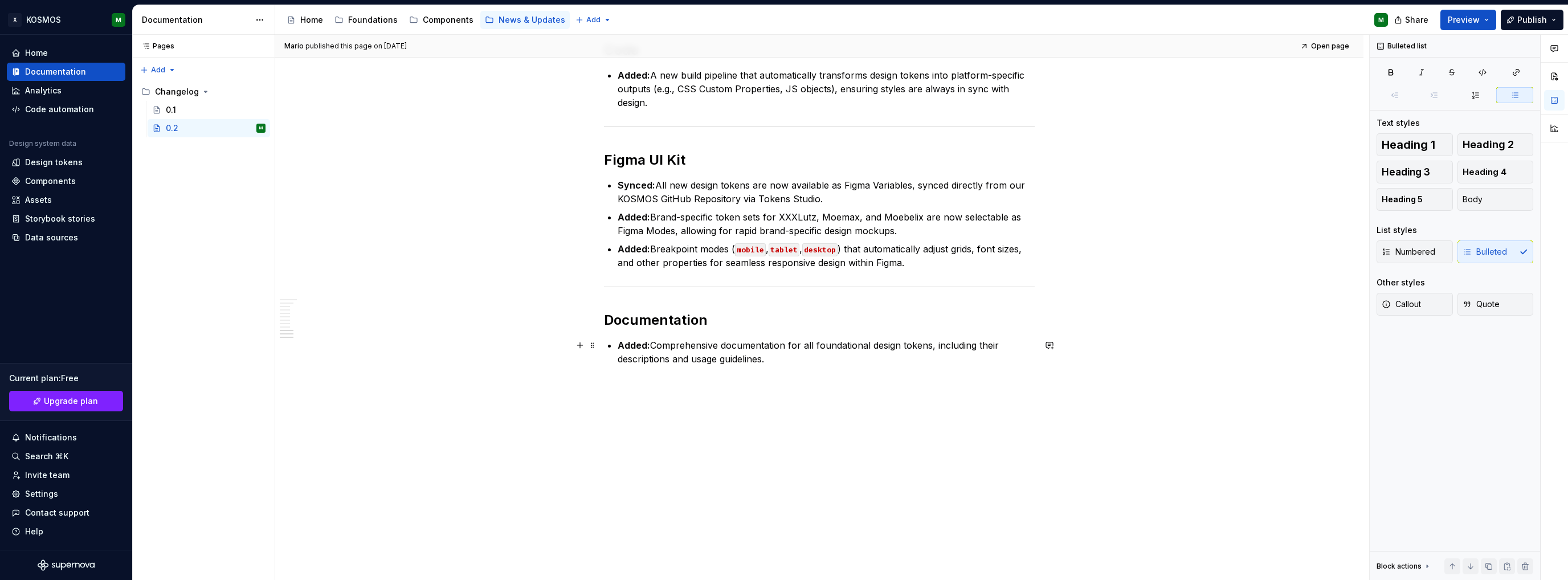
click at [804, 356] on p "Added: Comprehensive documentation for all foundational design tokens, includin…" at bounding box center [826, 351] width 417 height 27
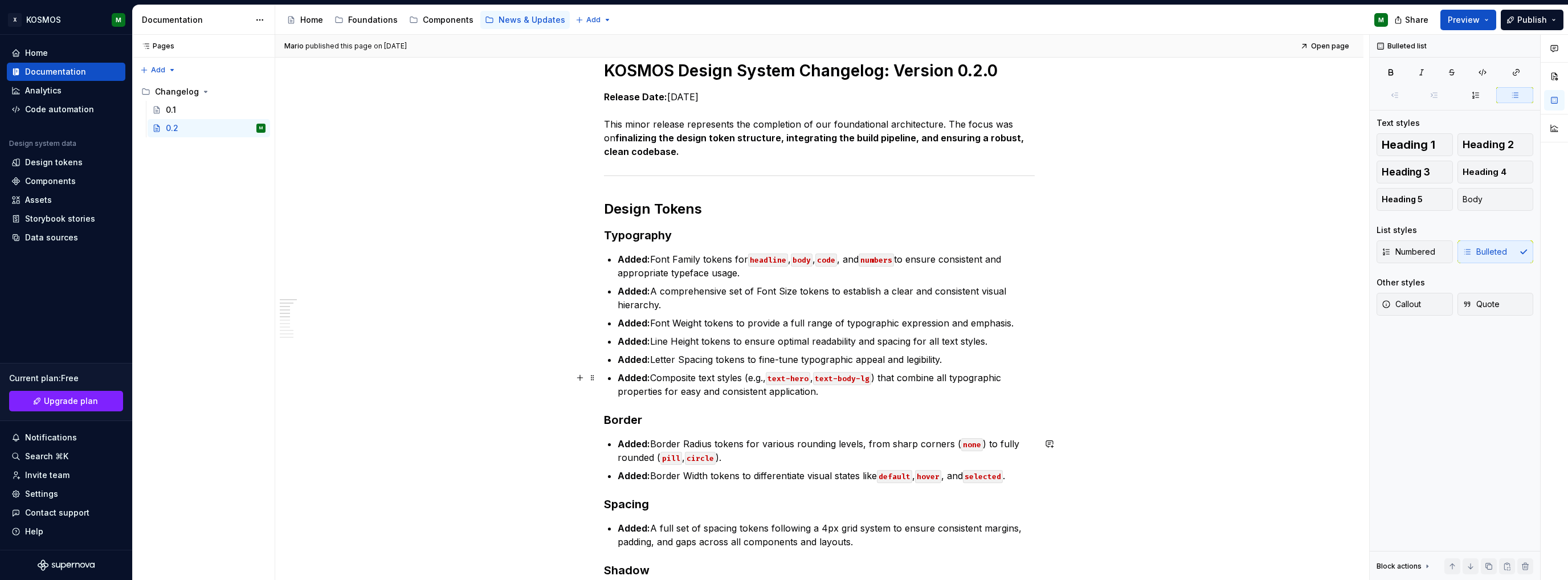
scroll to position [128, 0]
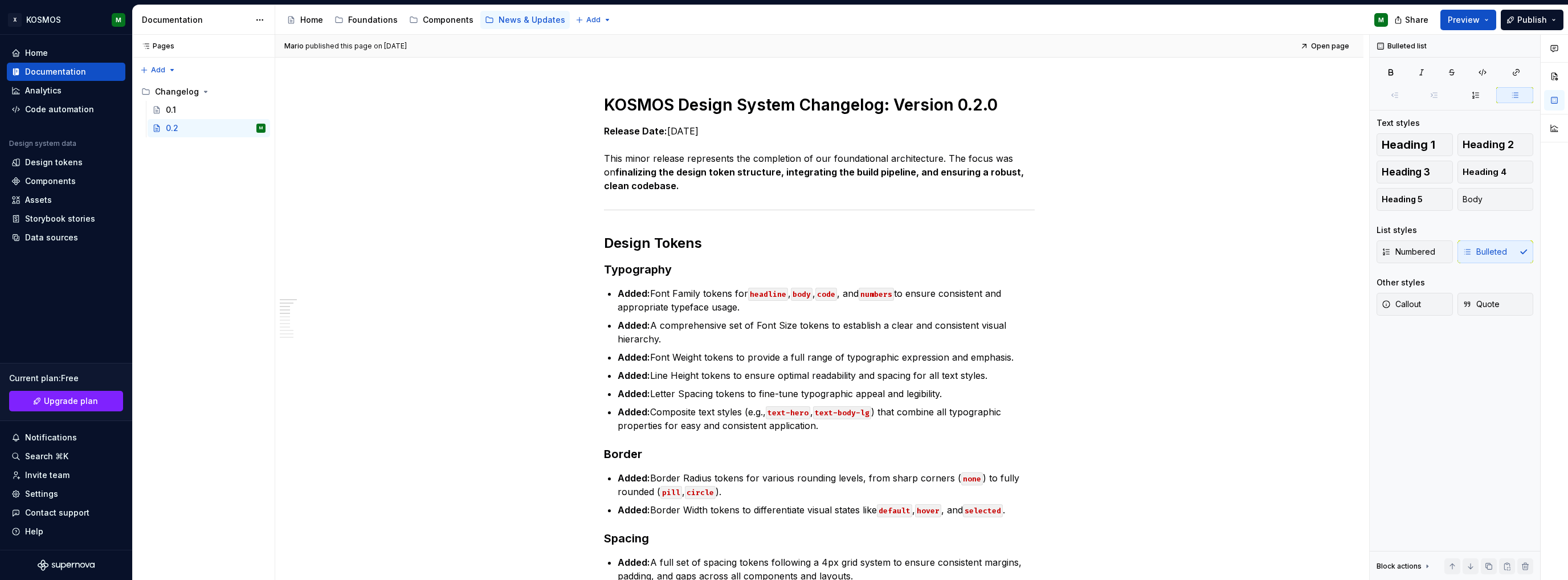
type textarea "*"
click at [61, 474] on div "Invite team" at bounding box center [47, 475] width 45 height 12
